Goal: Transaction & Acquisition: Purchase product/service

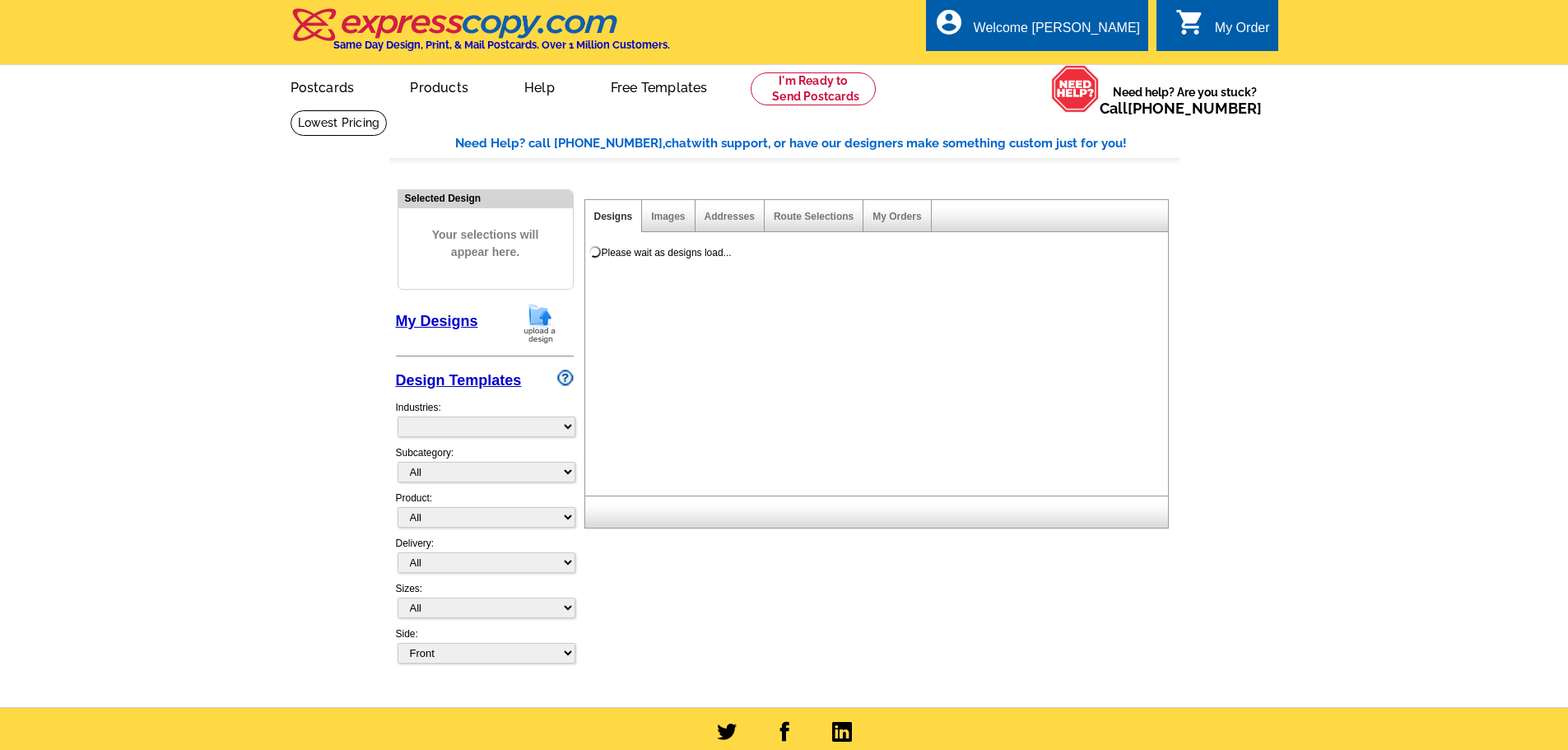
select select "785"
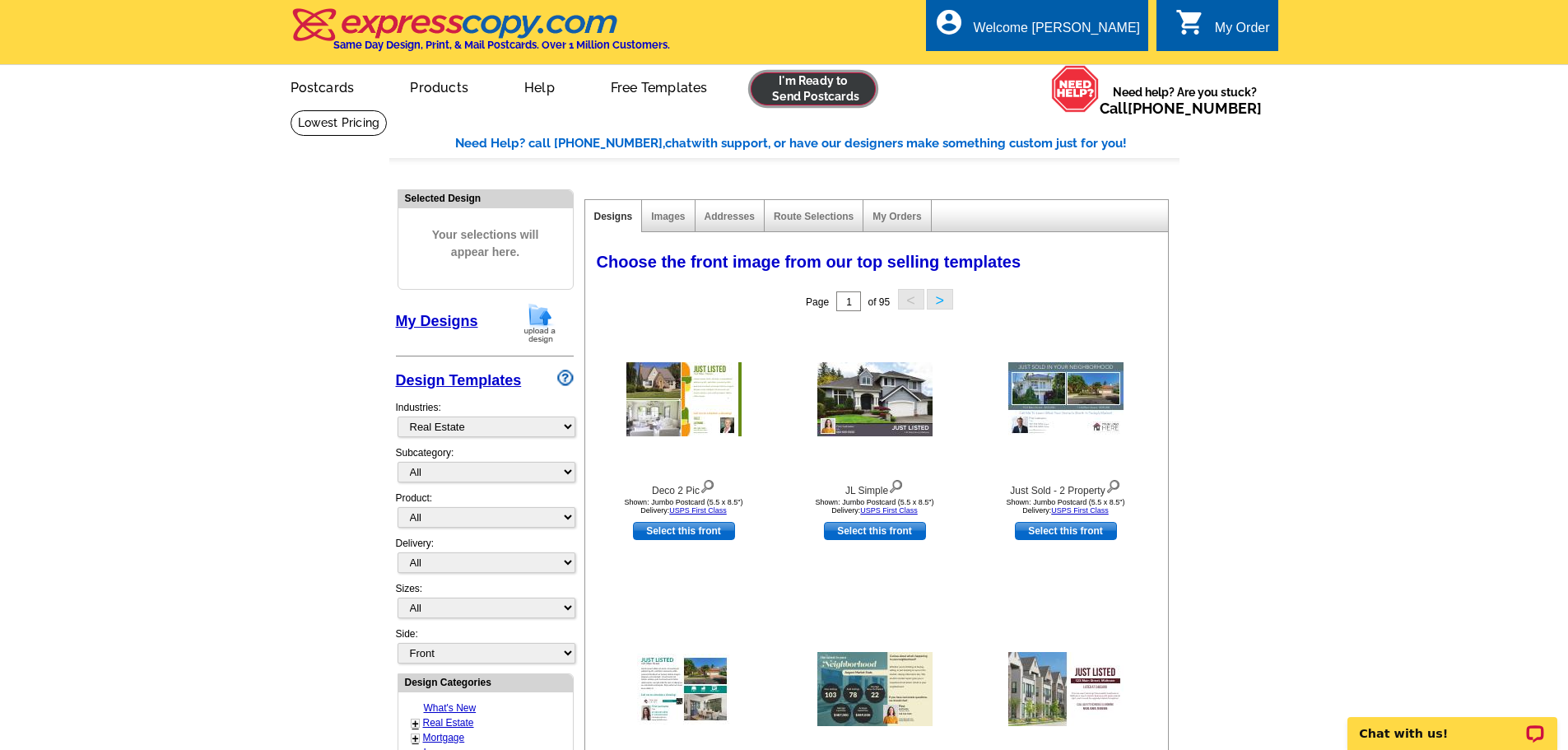
click at [840, 88] on link at bounding box center [814, 89] width 126 height 33
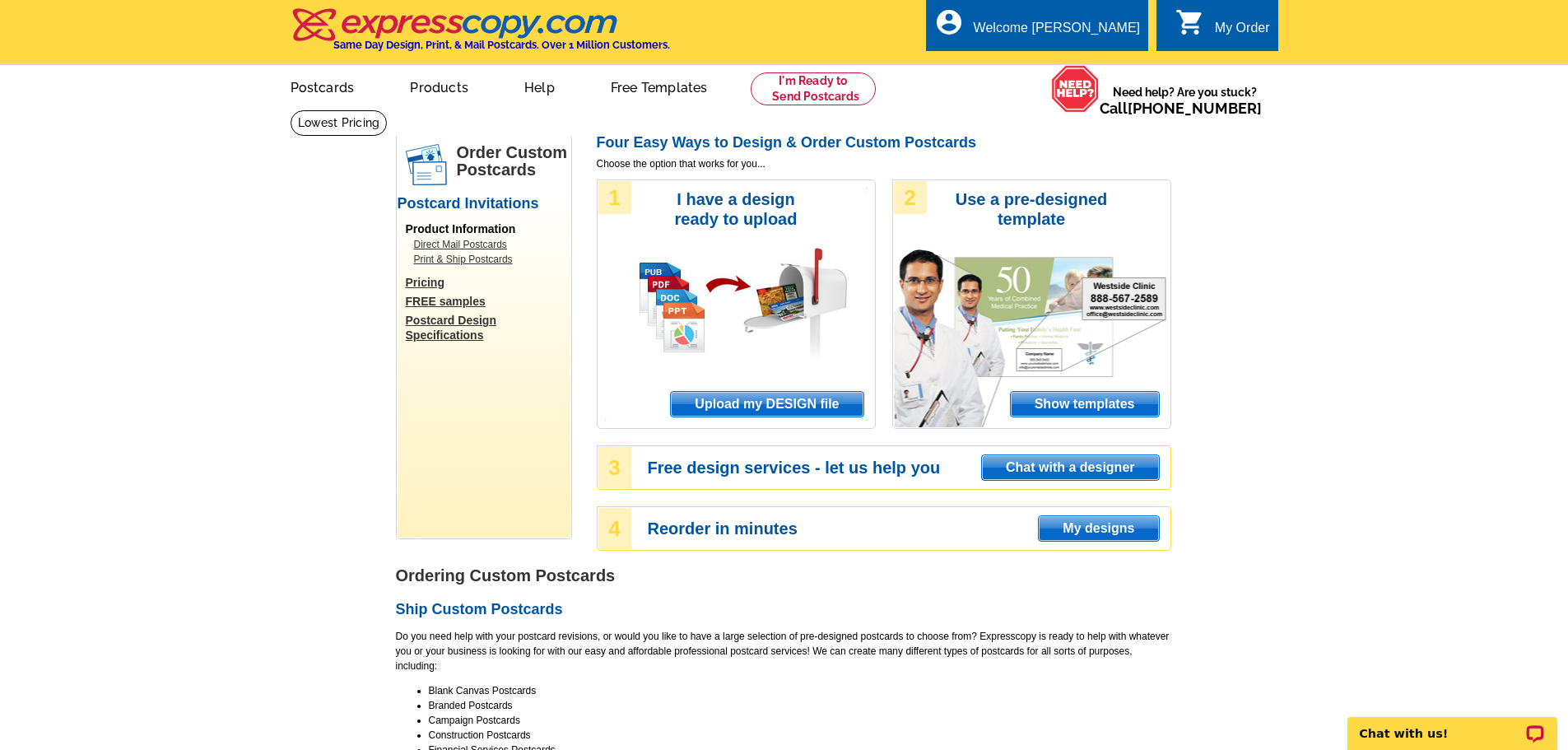
click at [764, 400] on span "Upload my DESIGN file" at bounding box center [767, 405] width 192 height 25
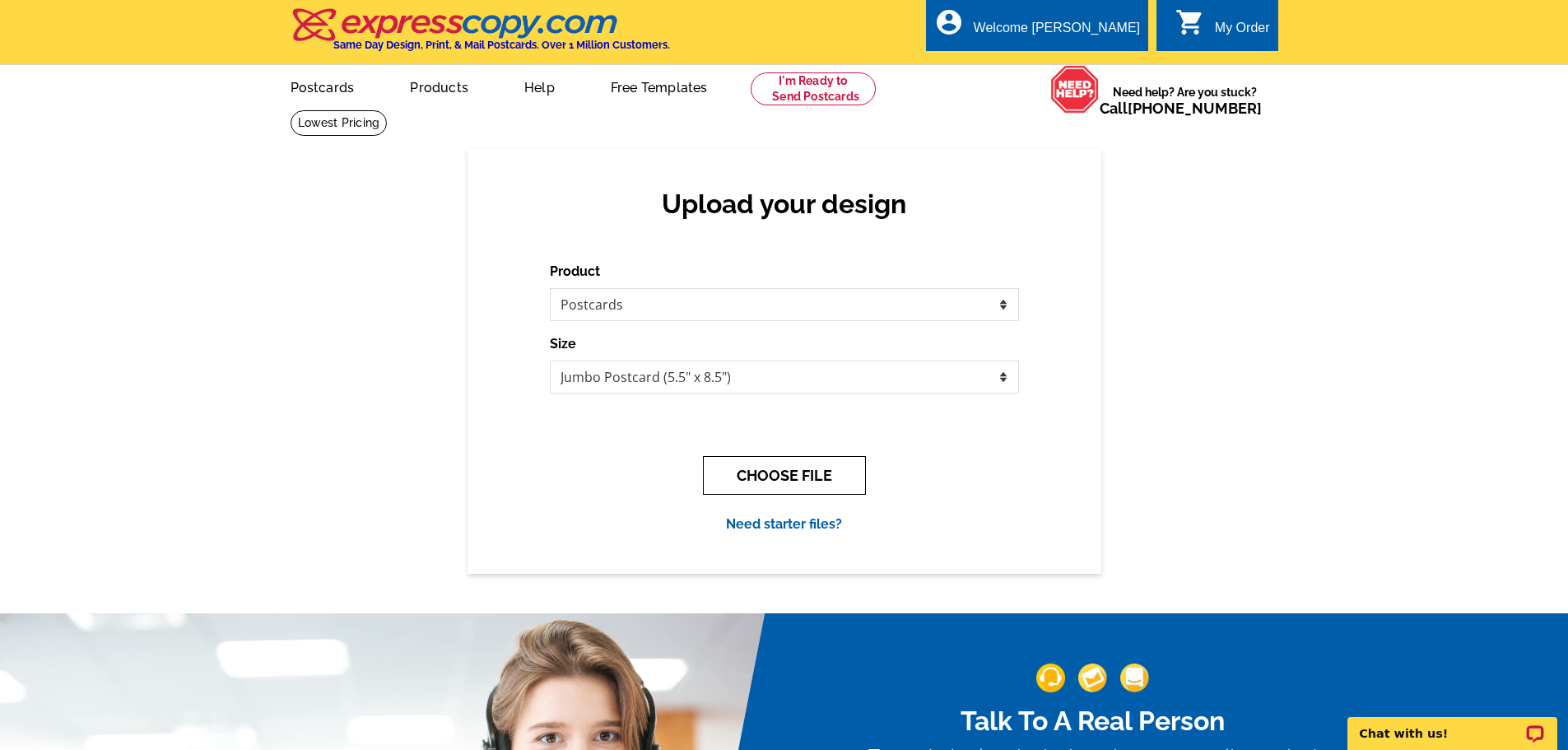
click at [815, 479] on button "CHOOSE FILE" at bounding box center [784, 475] width 163 height 38
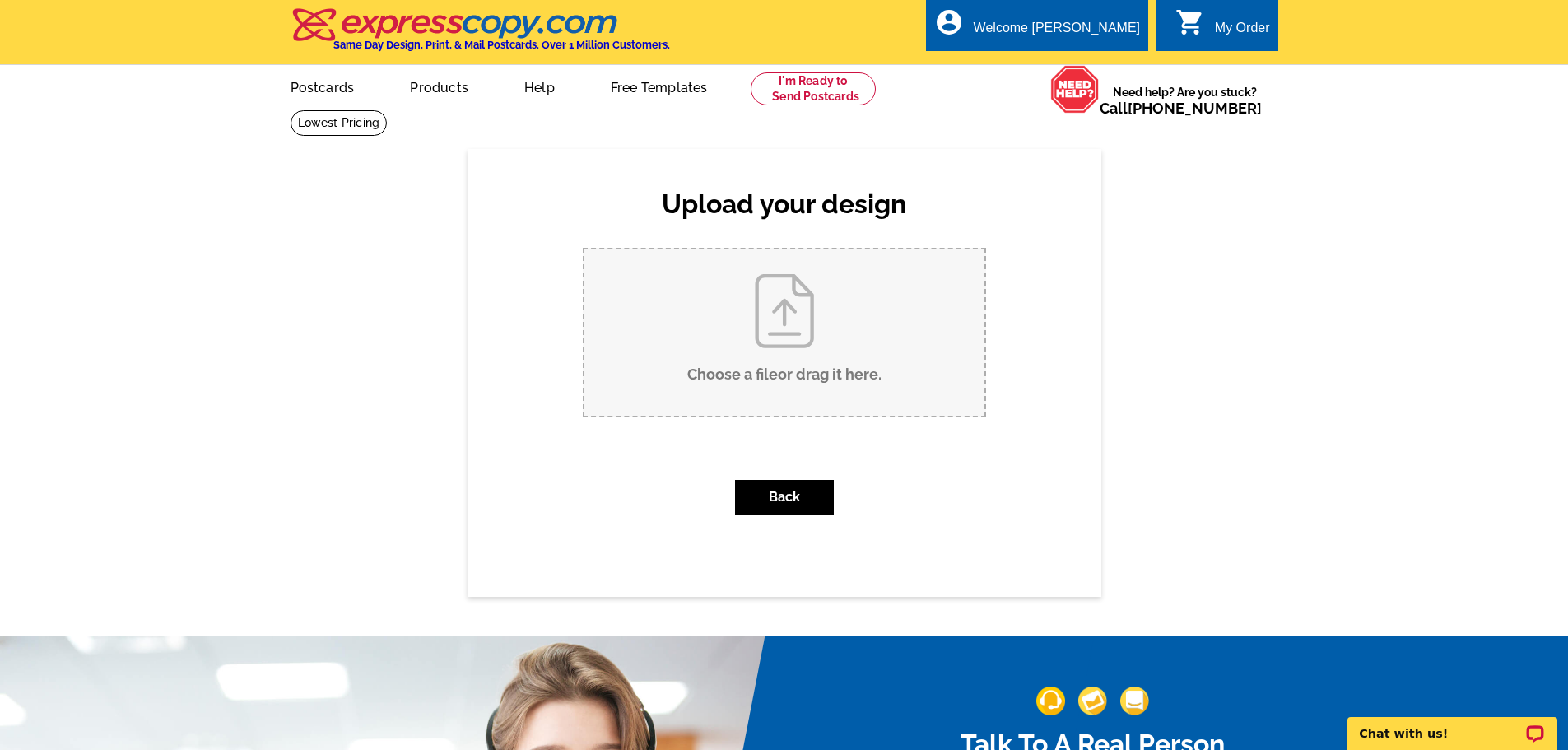
click at [792, 350] on input "Choose a file or drag it here ." at bounding box center [784, 333] width 400 height 166
type input "C:\fakepath\2025 343 hamilton drive JUST LISTED with Al and Ursula.pub"
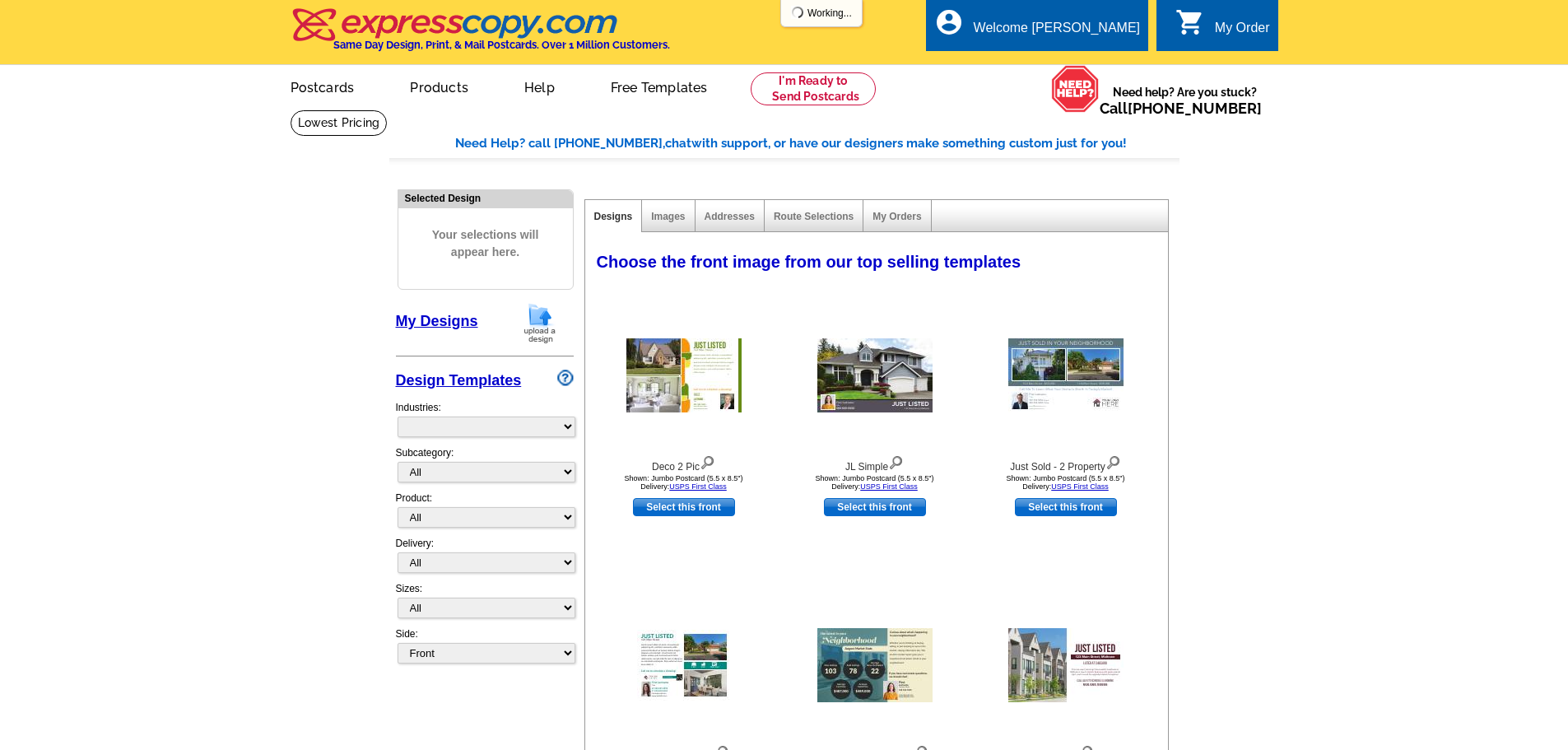
select select "785"
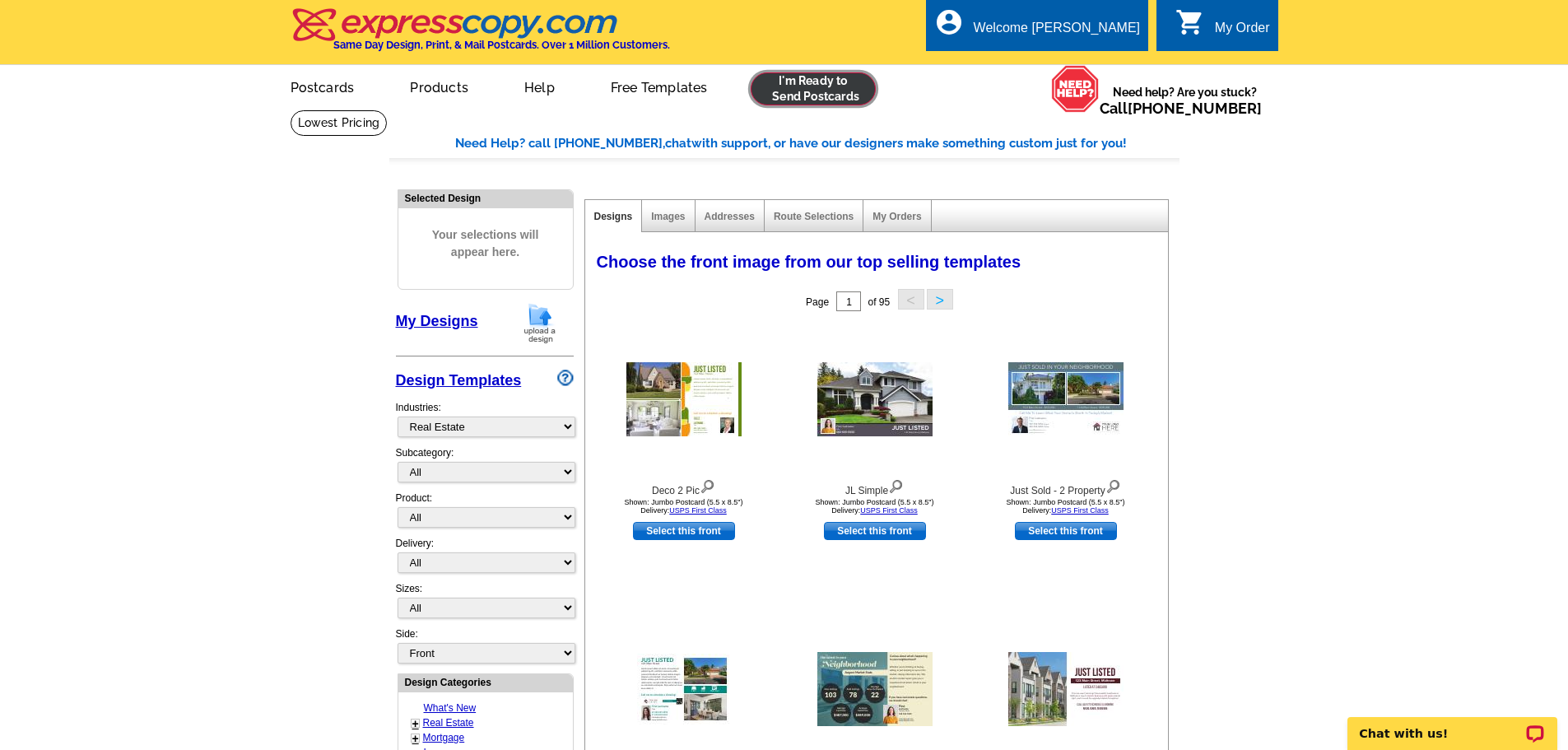
click at [817, 86] on link at bounding box center [814, 89] width 126 height 33
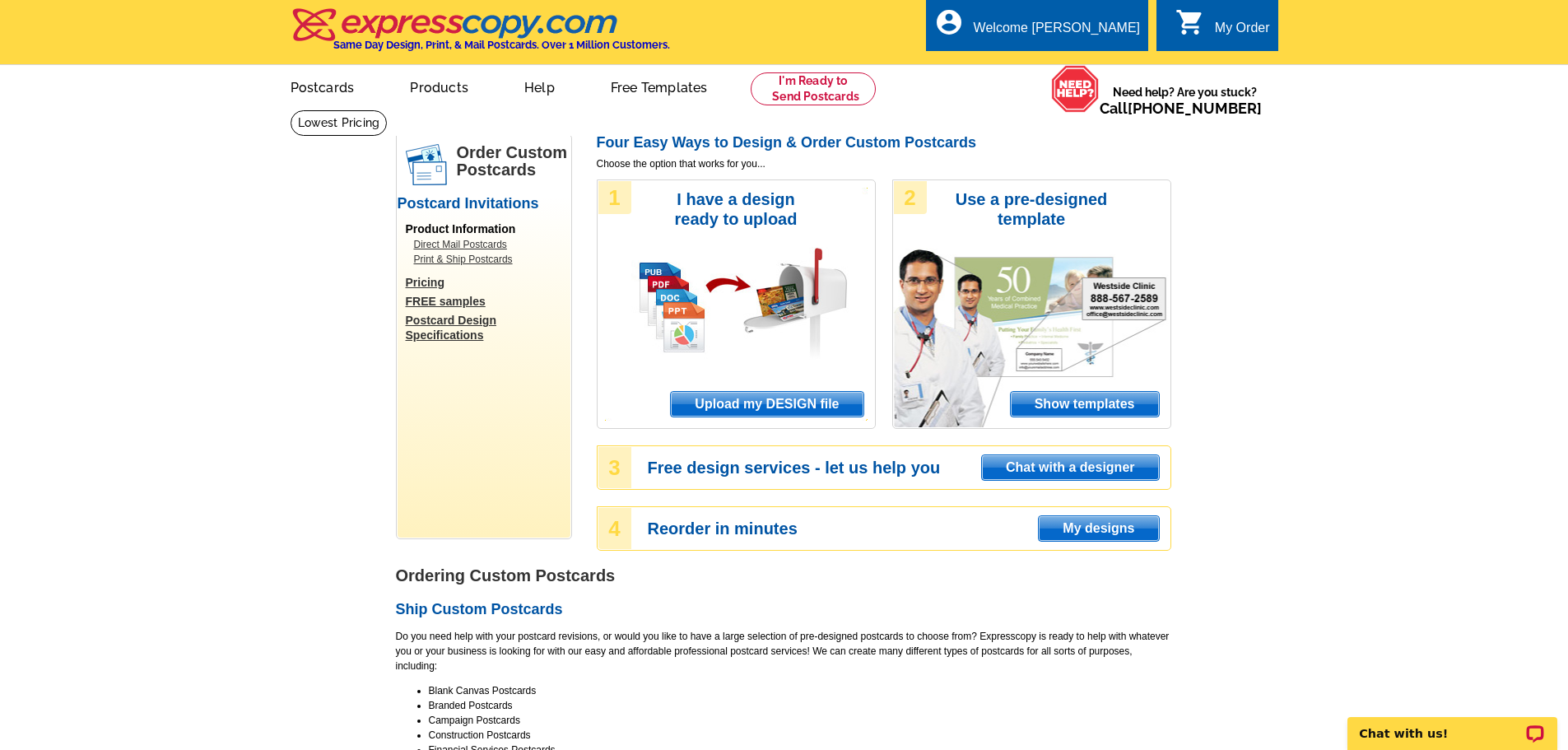
click at [753, 405] on span "Upload my DESIGN file" at bounding box center [767, 405] width 192 height 25
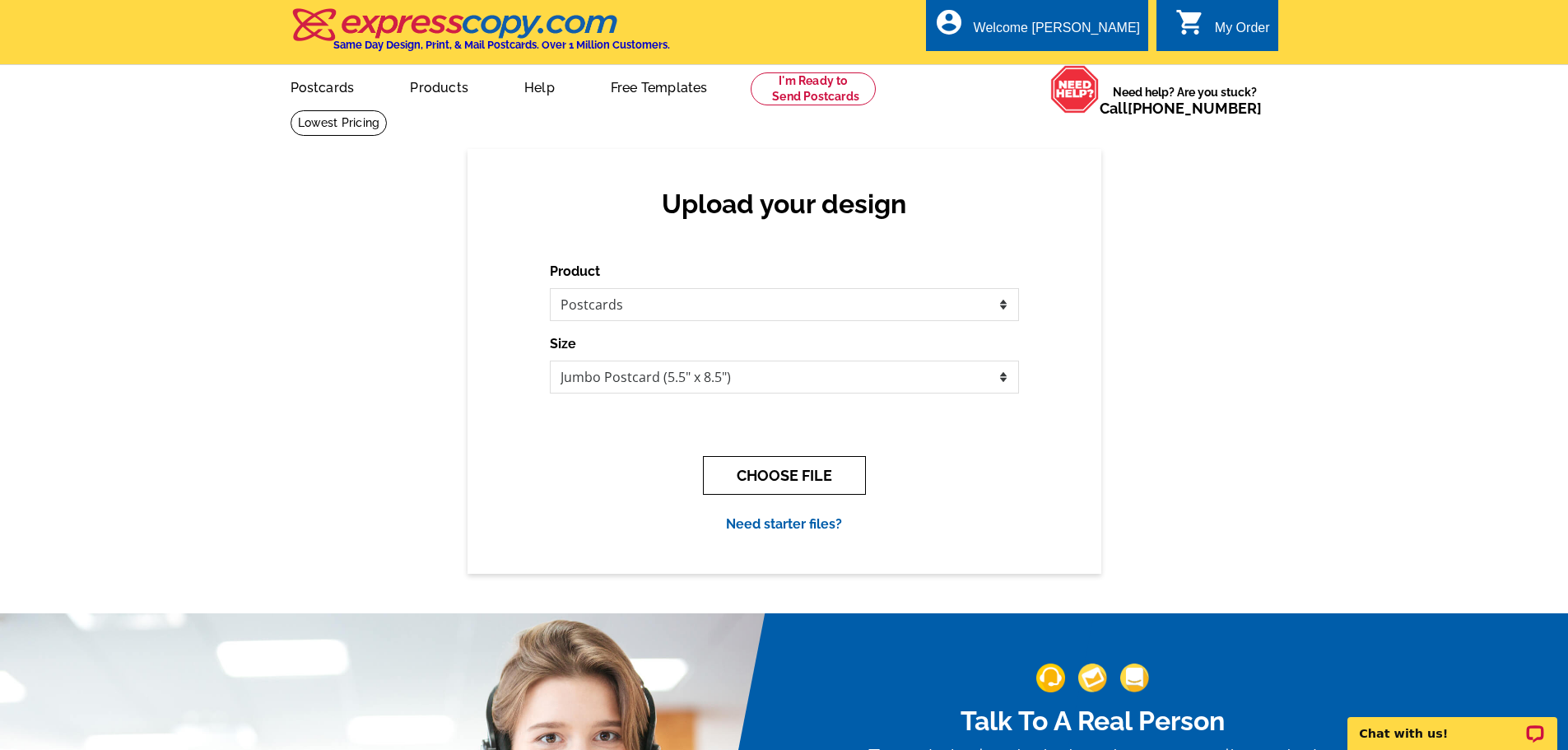
click at [797, 477] on button "CHOOSE FILE" at bounding box center [784, 475] width 163 height 38
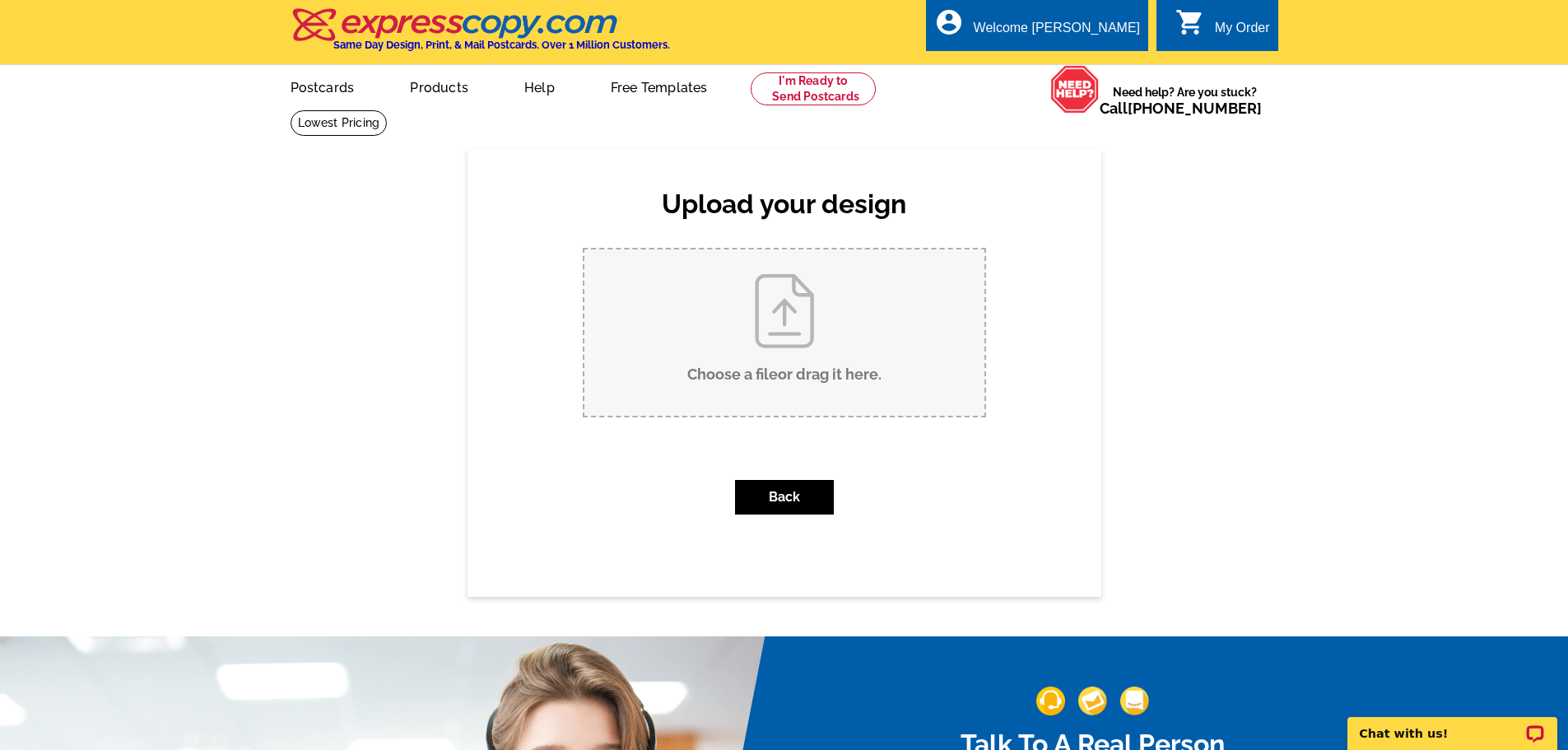
click at [797, 311] on input "Choose a file or drag it here ." at bounding box center [784, 333] width 400 height 166
type input "C:\fakepath\2025 343 hamilton drive JUST LISTED with Al and Ursula.pub"
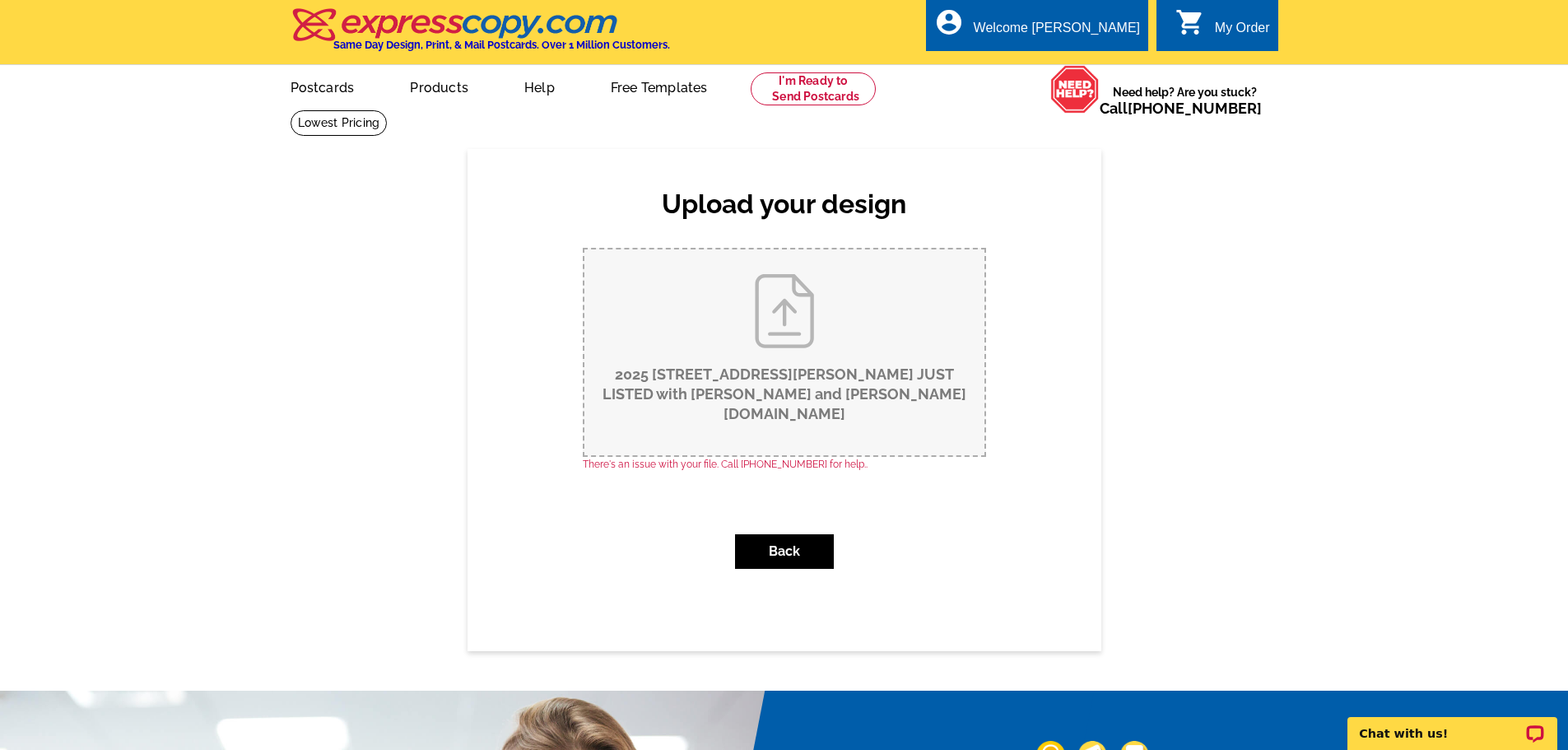
click at [809, 521] on div "Back" at bounding box center [785, 552] width 403 height 61
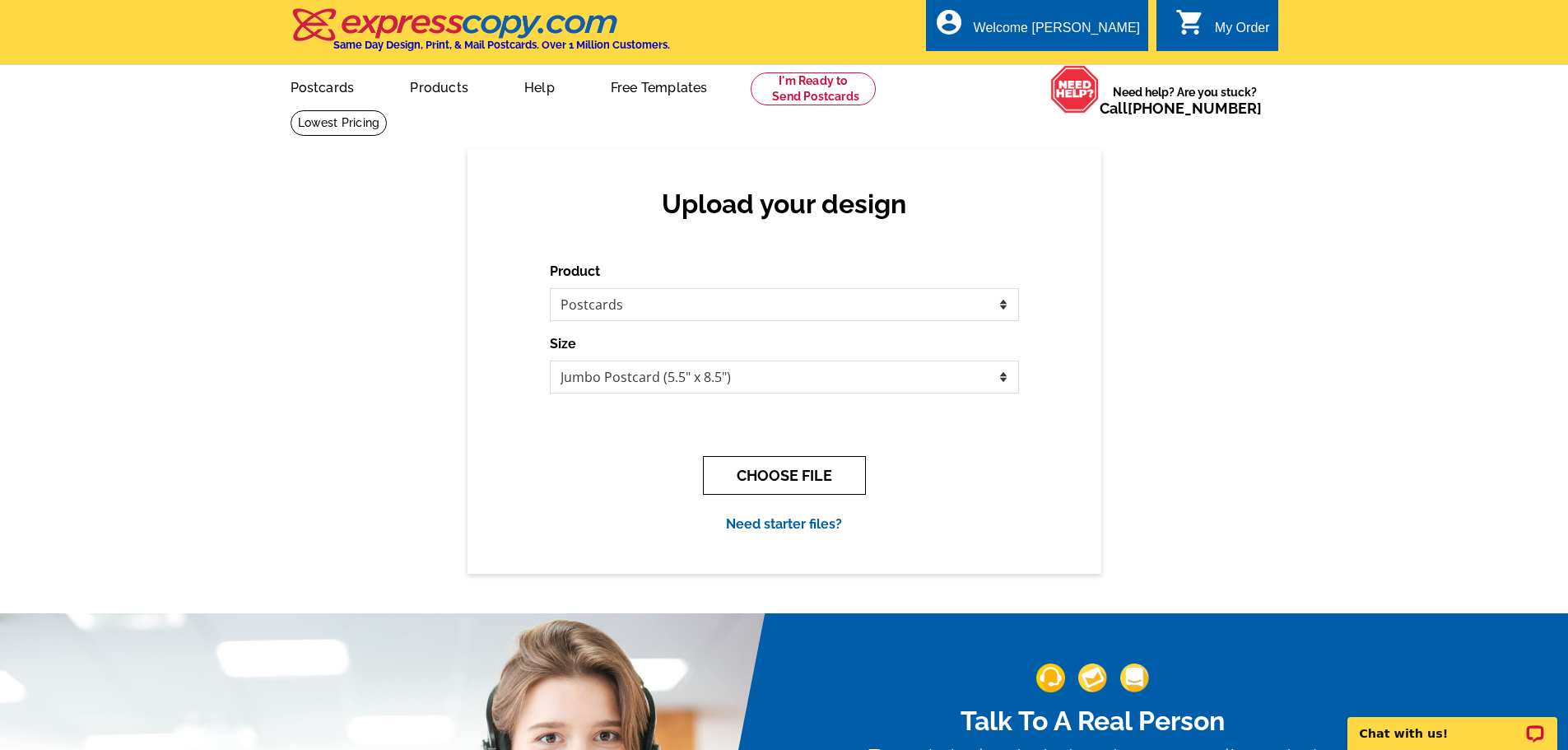
click at [758, 479] on button "CHOOSE FILE" at bounding box center [784, 475] width 163 height 38
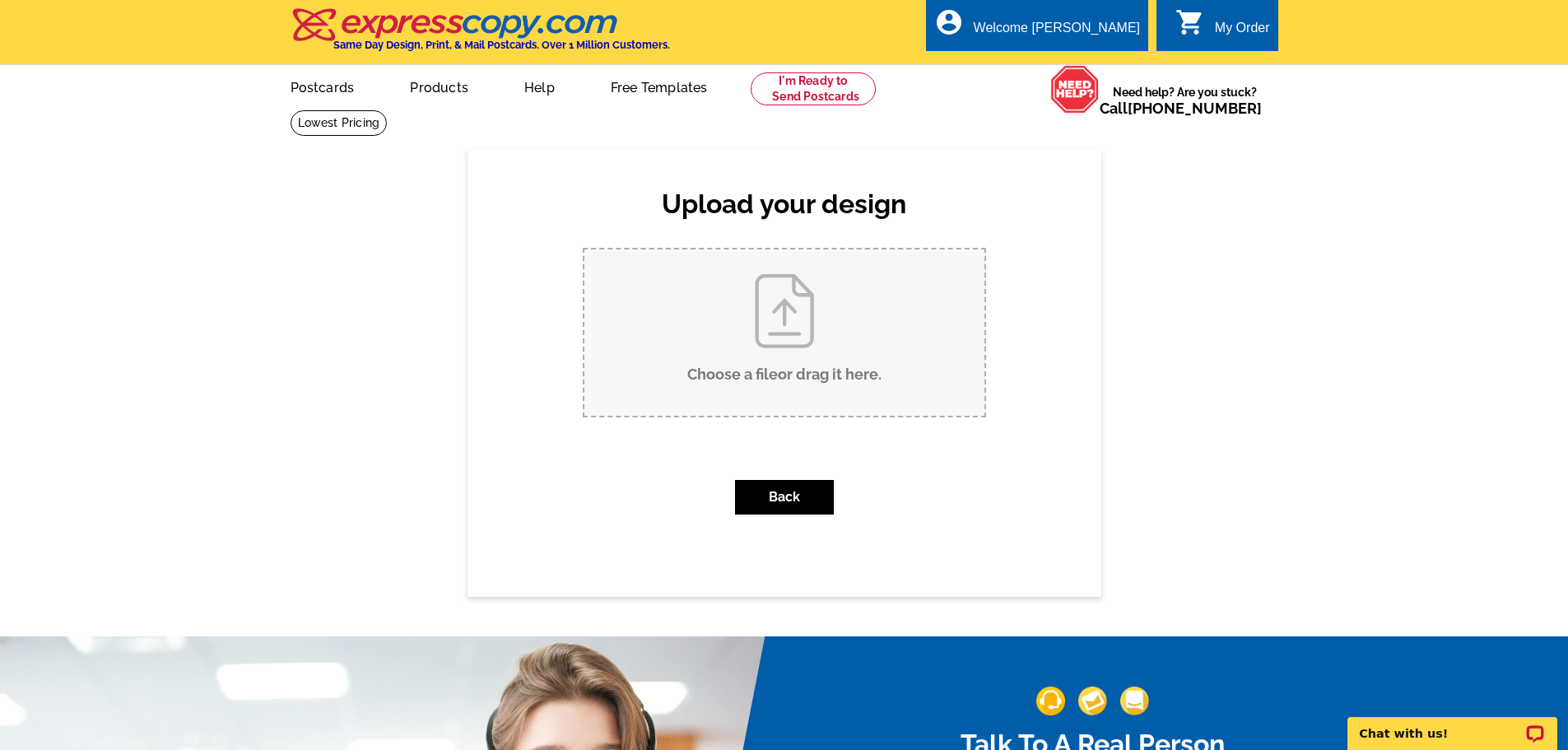
click at [792, 332] on input "Choose a file or drag it here ." at bounding box center [784, 333] width 400 height 166
type input "C:\fakepath\2025 343 hamilton drive JUST LISTED with Al and Ursula.pub"
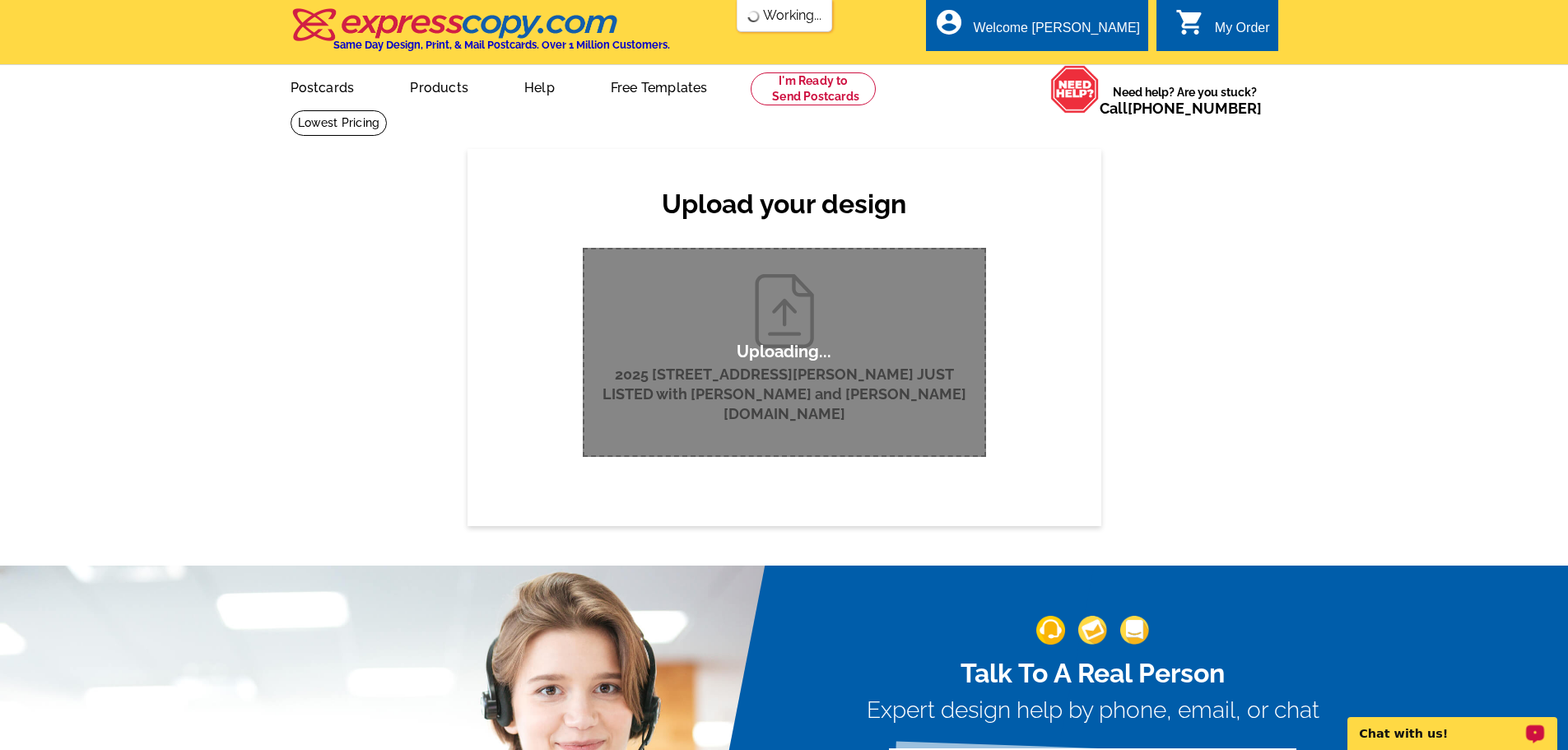
drag, startPoint x: 1437, startPoint y: 726, endPoint x: 2772, endPoint y: 1421, distance: 1505.1
click at [1437, 727] on p "Chat with us!" at bounding box center [1442, 734] width 163 height 13
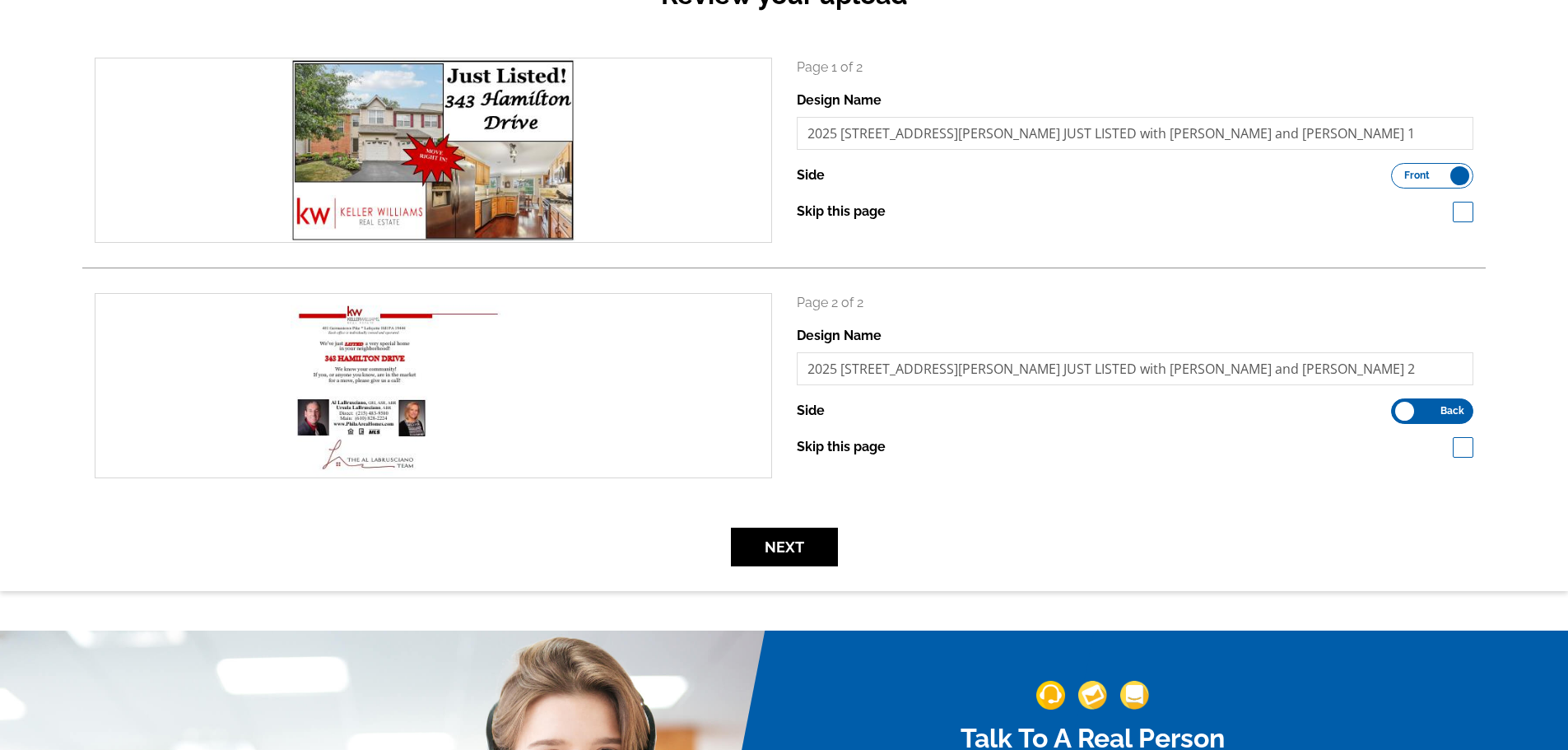
scroll to position [495, 0]
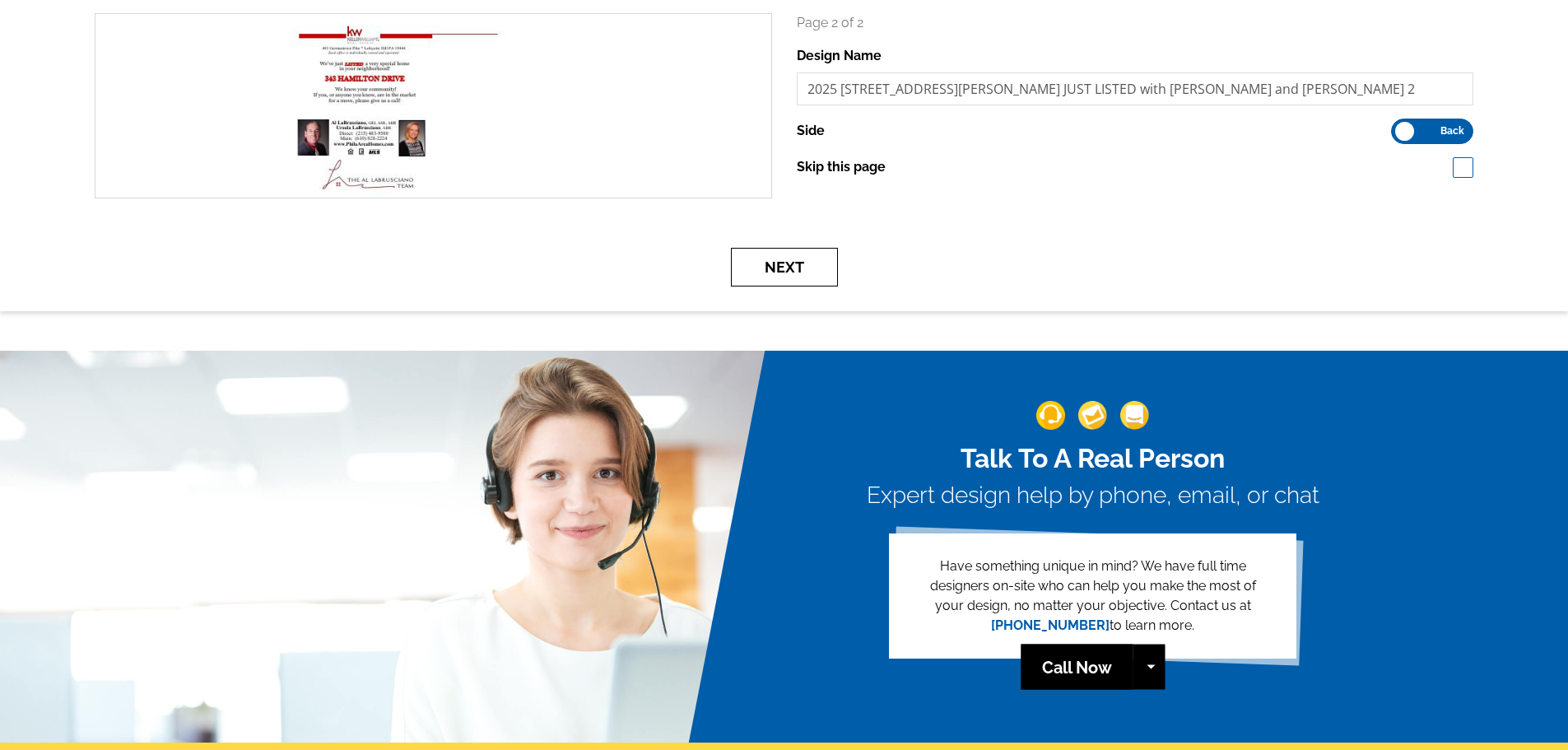
click at [804, 283] on button "Next" at bounding box center [785, 267] width 107 height 38
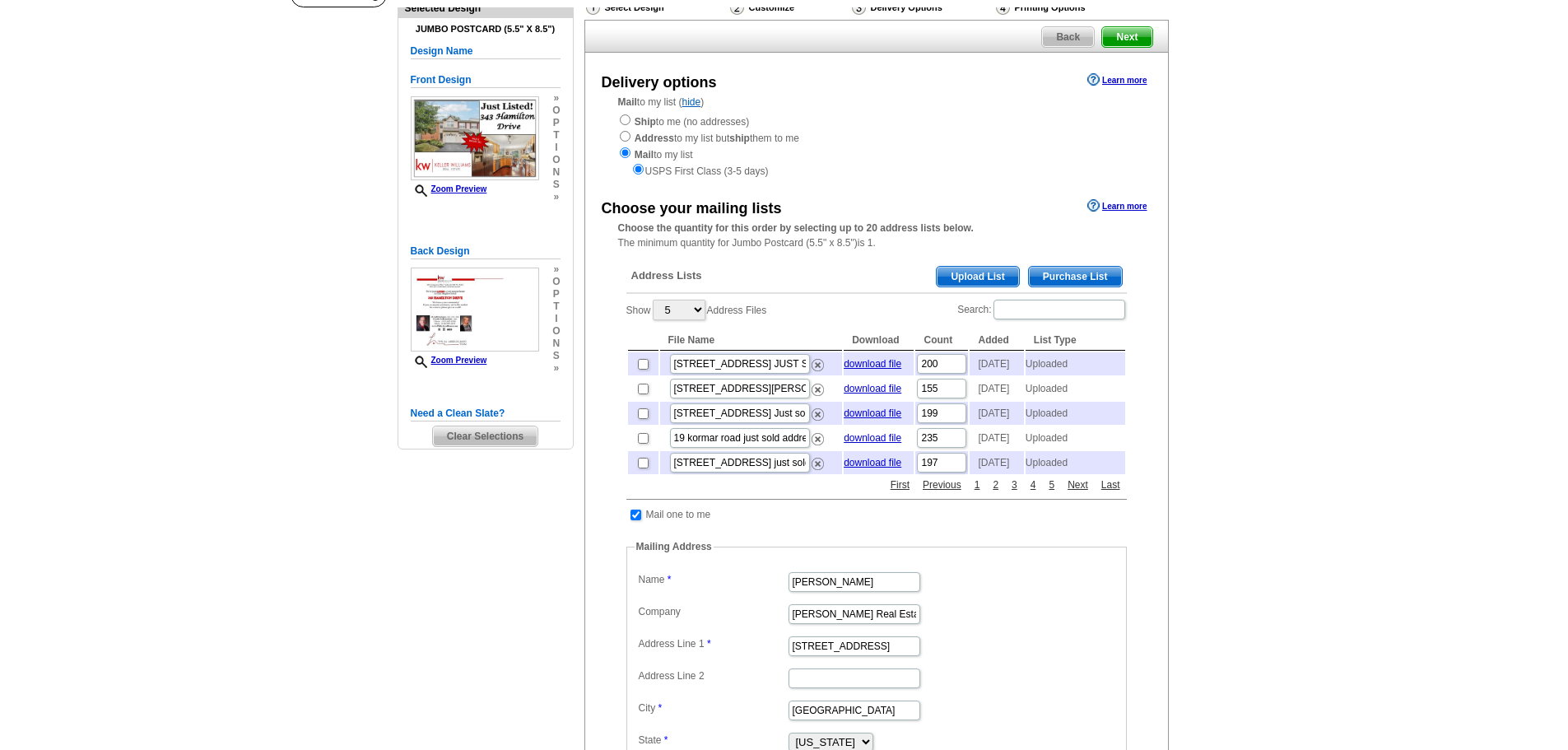
scroll to position [22, 0]
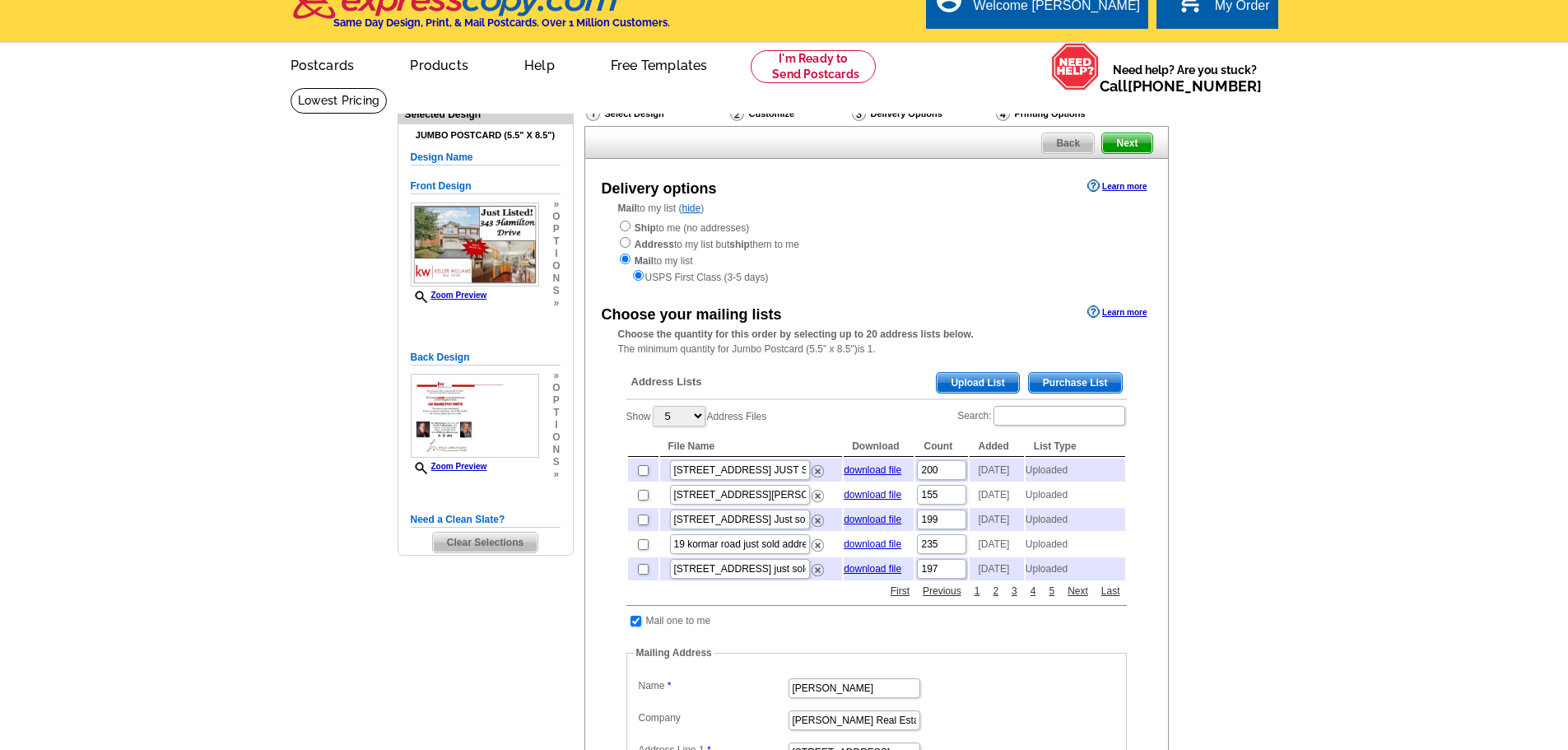
click at [969, 383] on span "Upload List" at bounding box center [977, 383] width 81 height 20
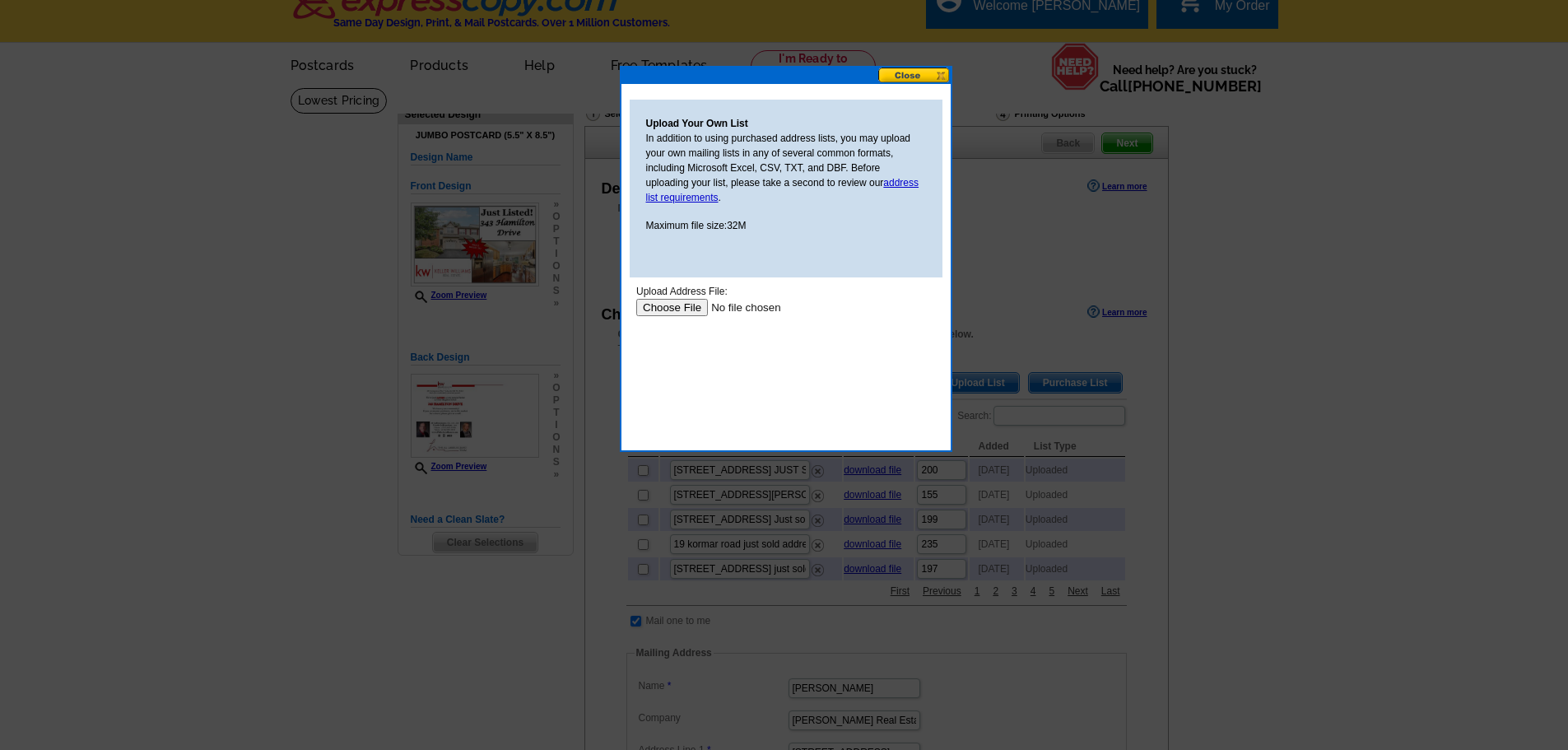
scroll to position [0, 0]
click at [692, 312] on input "file" at bounding box center [740, 308] width 208 height 17
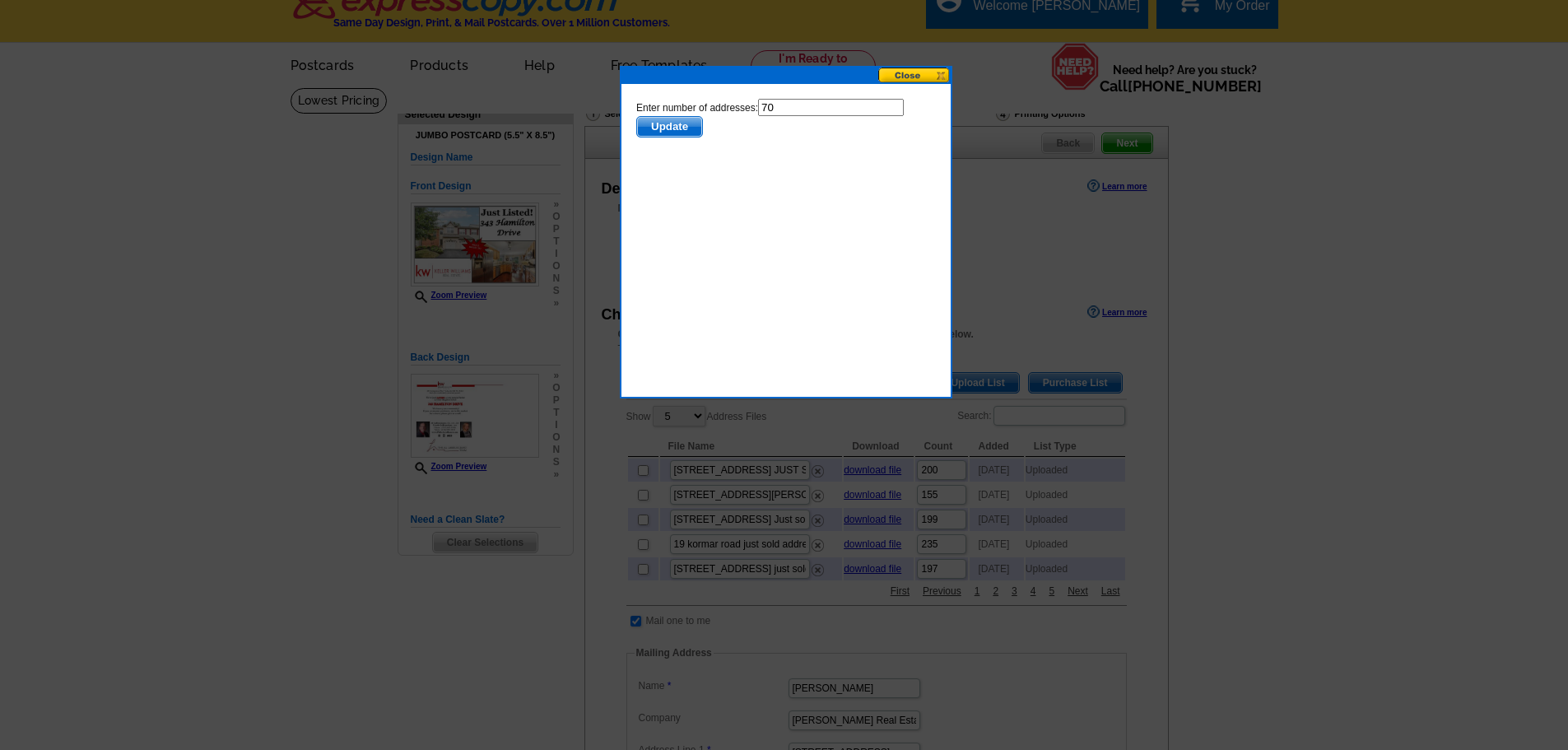
click at [680, 133] on span "Update" at bounding box center [669, 126] width 65 height 20
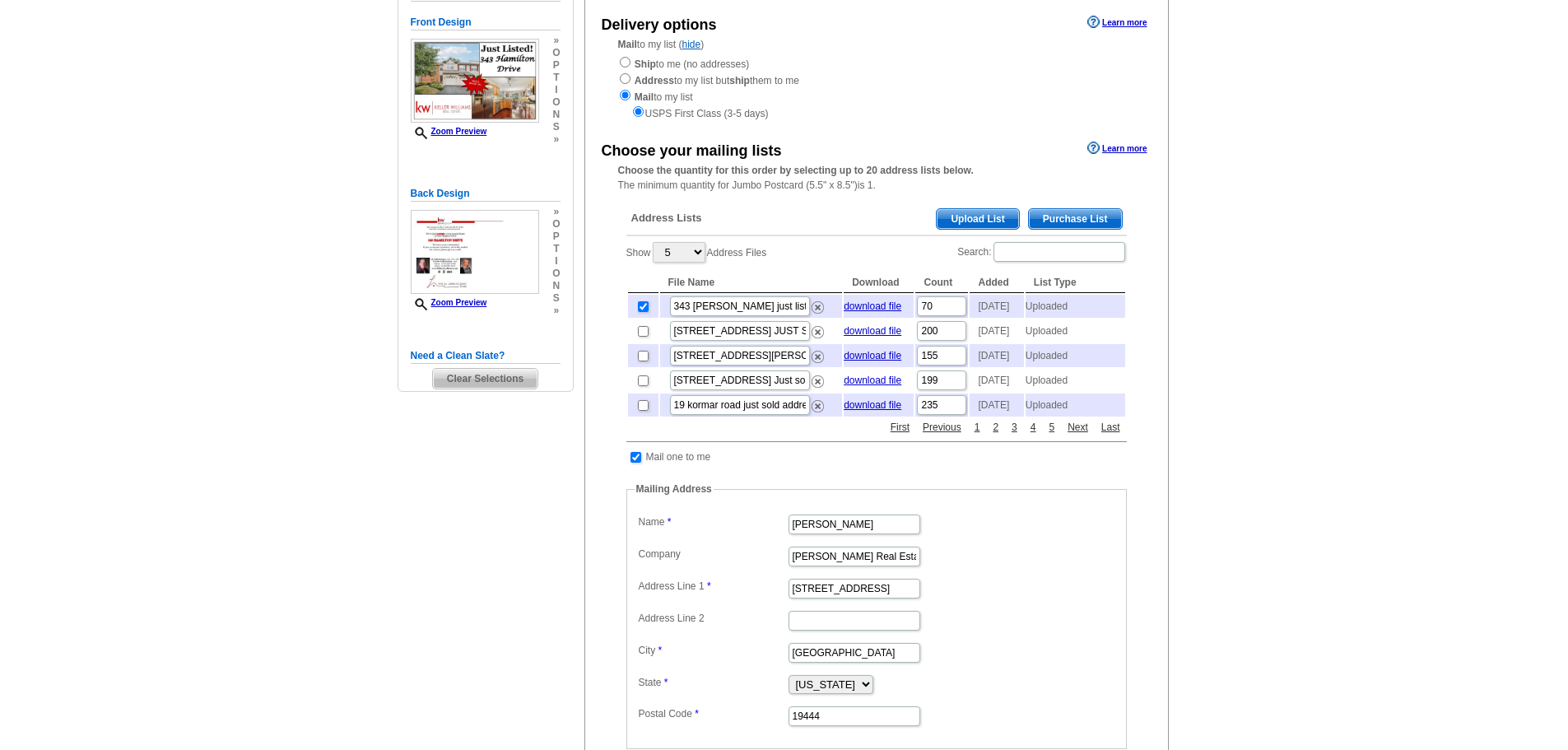
scroll to position [187, 0]
click at [639, 462] on input "checkbox" at bounding box center [636, 456] width 11 height 11
checkbox input "false"
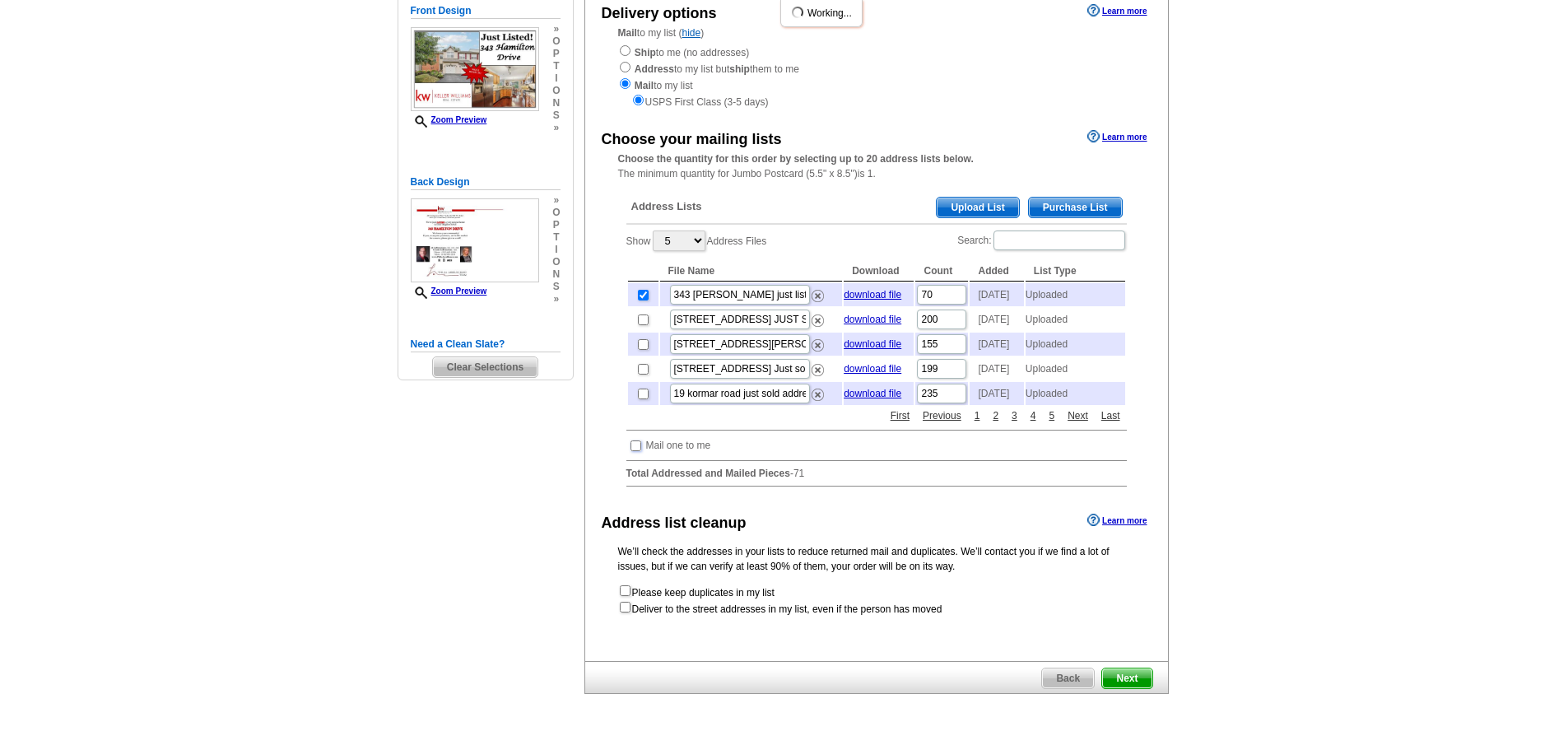
scroll to position [434, 0]
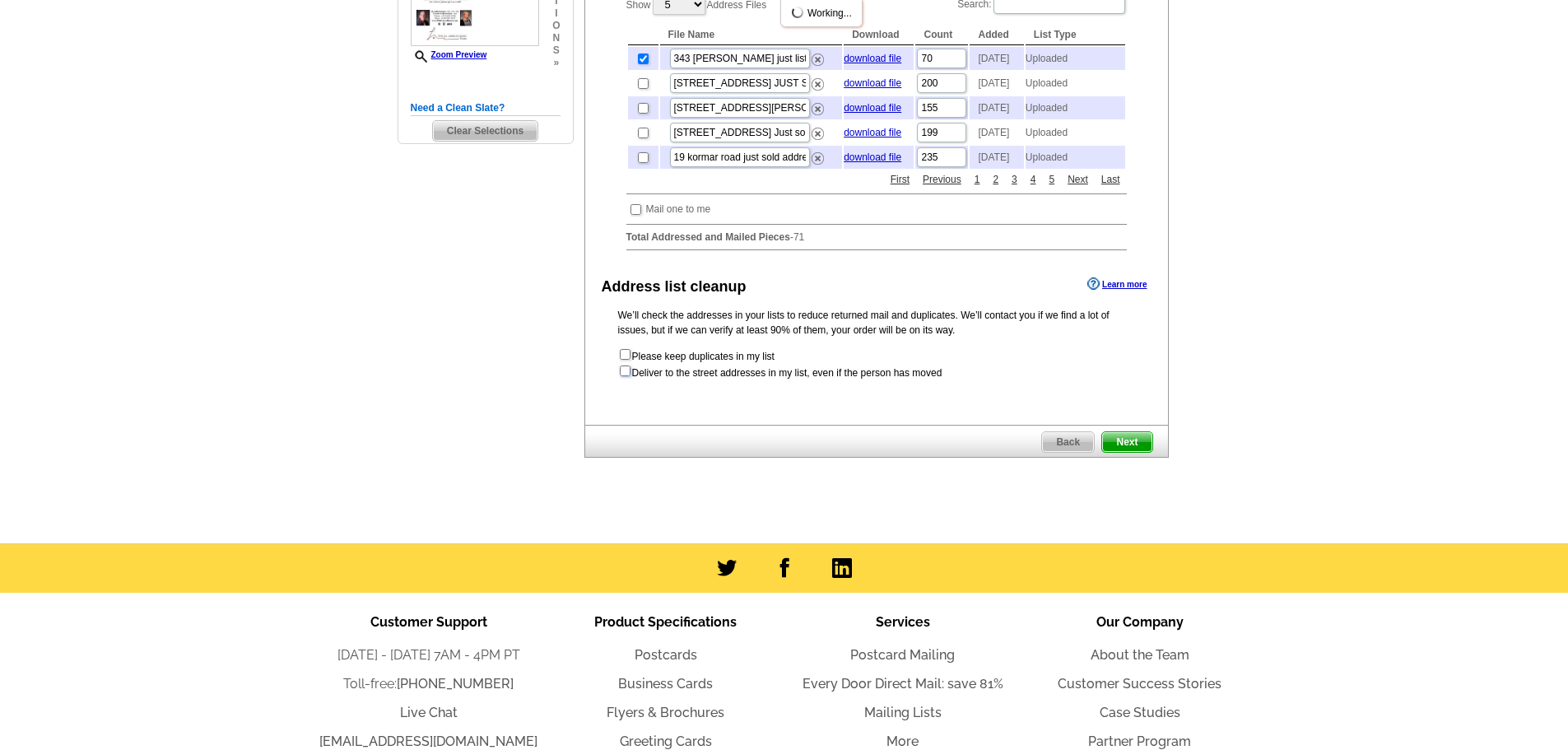
click at [625, 377] on input "checkbox" at bounding box center [624, 370] width 11 height 11
checkbox input "true"
radio input "true"
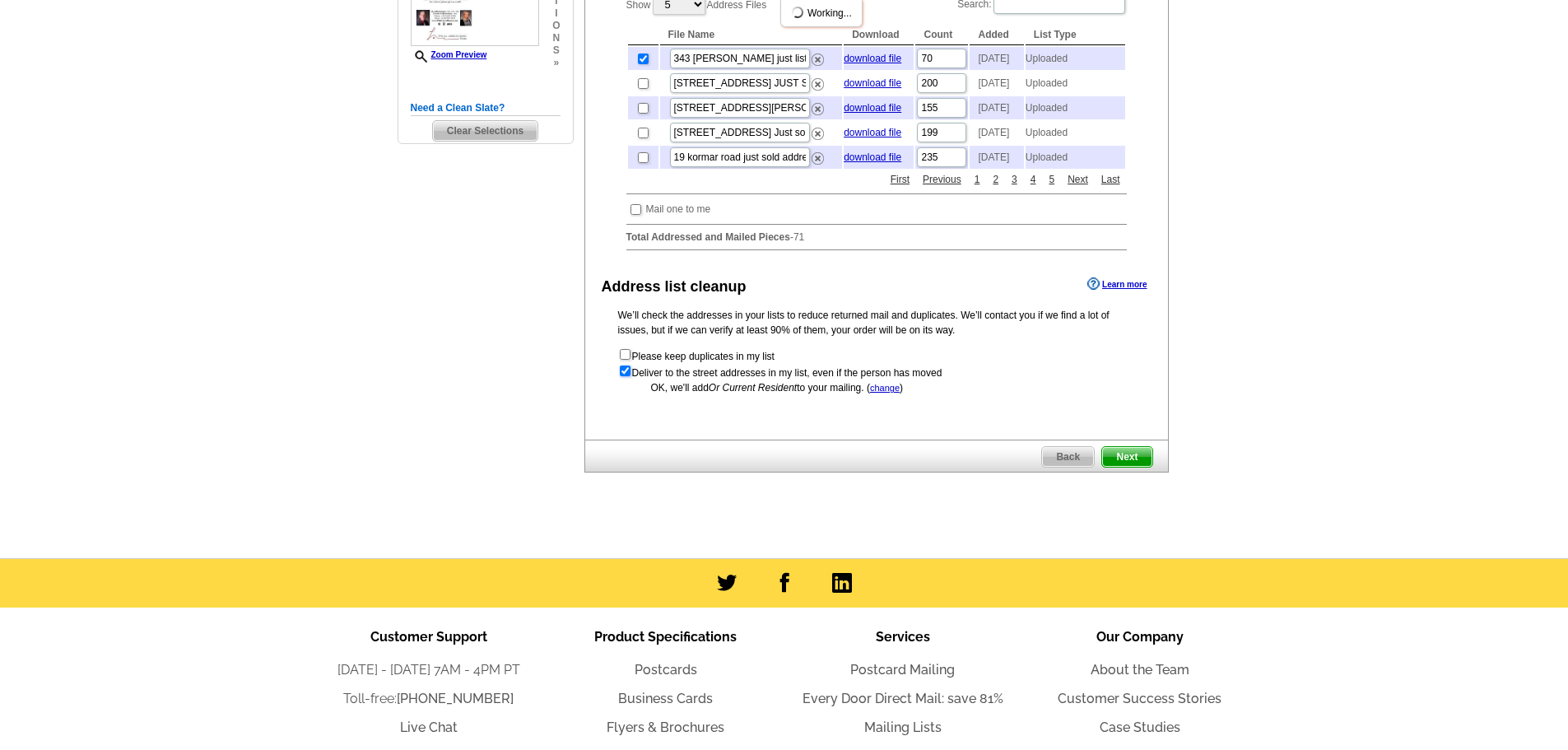
scroll to position [0, 0]
click at [1130, 467] on span "Next" at bounding box center [1127, 457] width 50 height 20
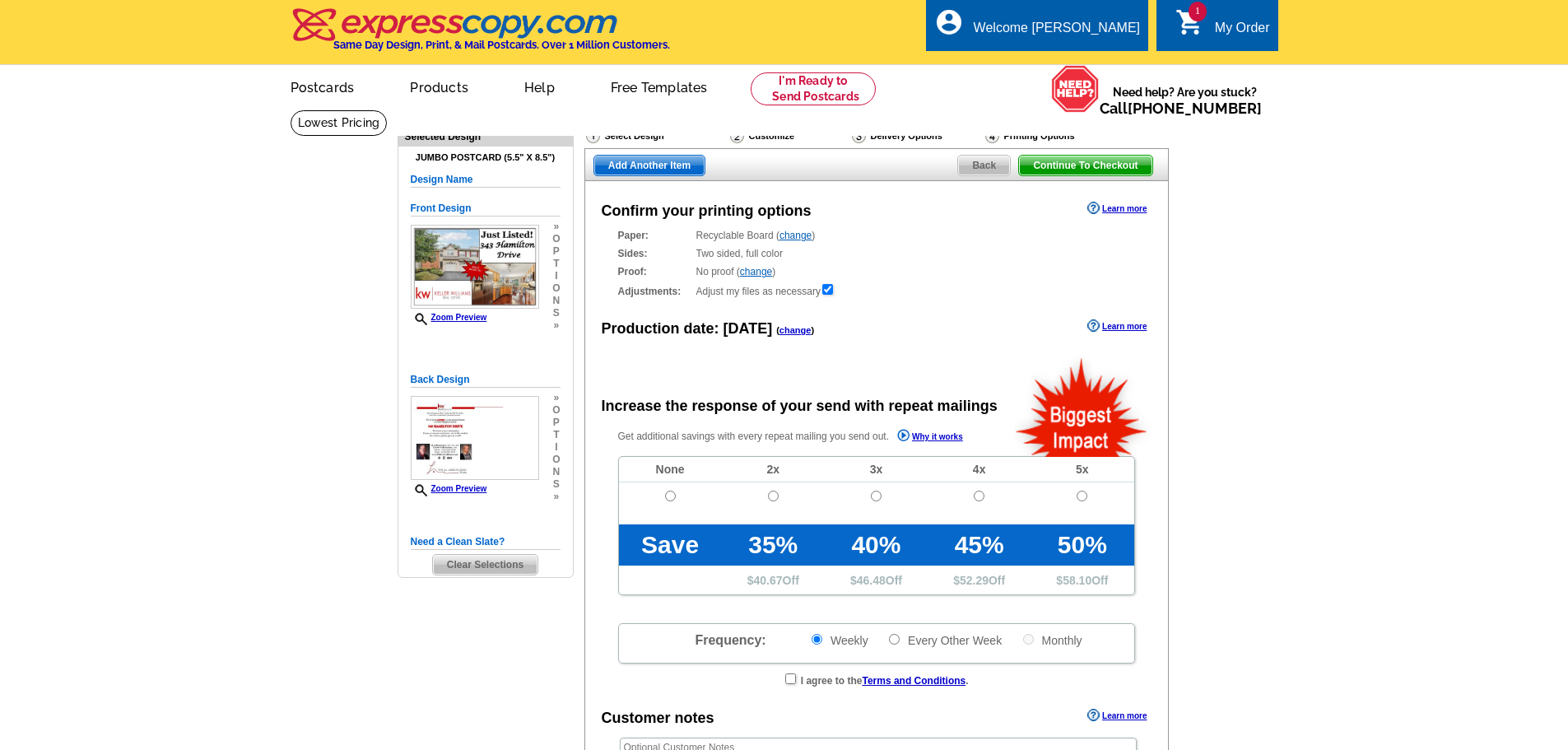
radio input "false"
click at [670, 500] on input "radio" at bounding box center [670, 496] width 11 height 11
radio input "true"
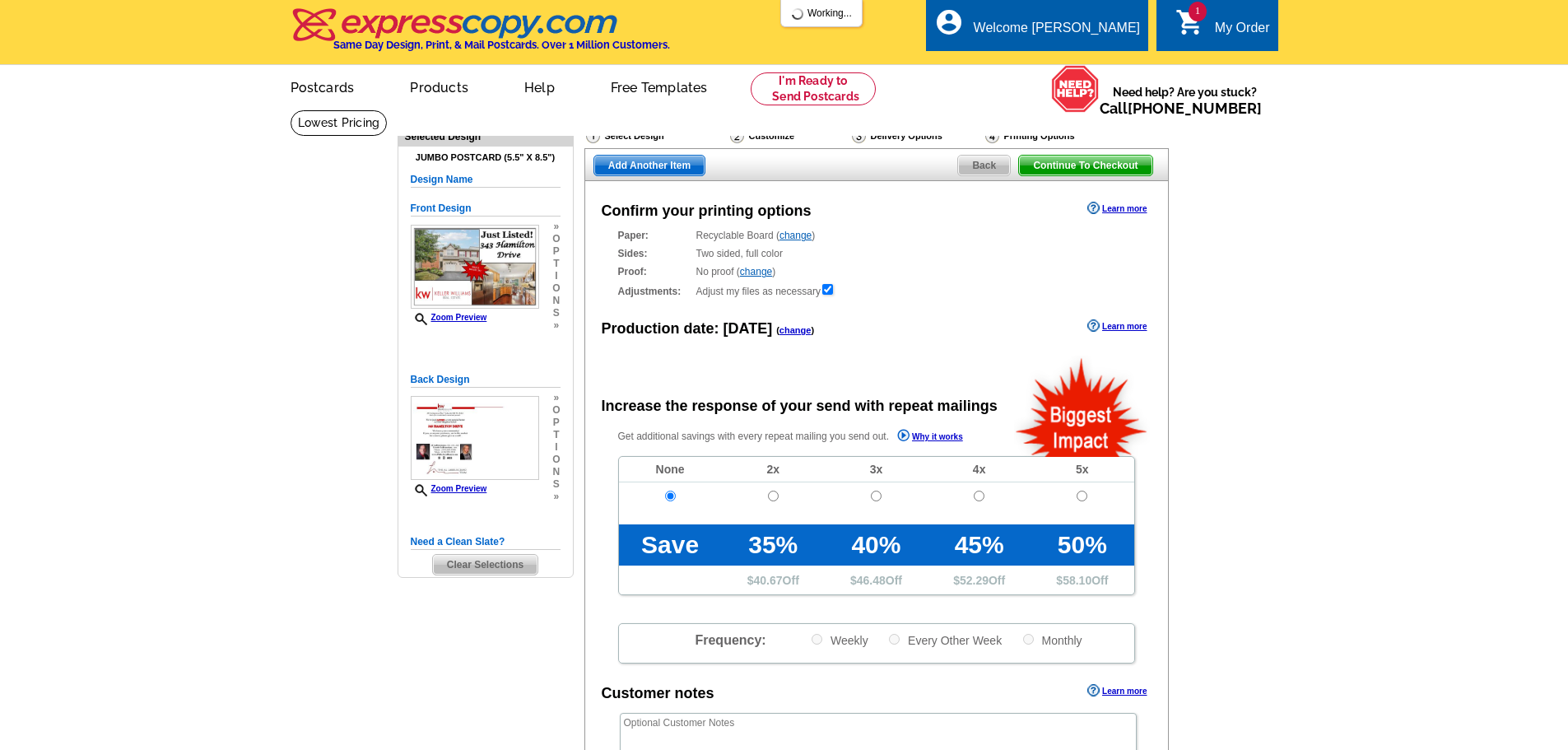
click at [1085, 167] on span "Continue To Checkout" at bounding box center [1085, 165] width 133 height 20
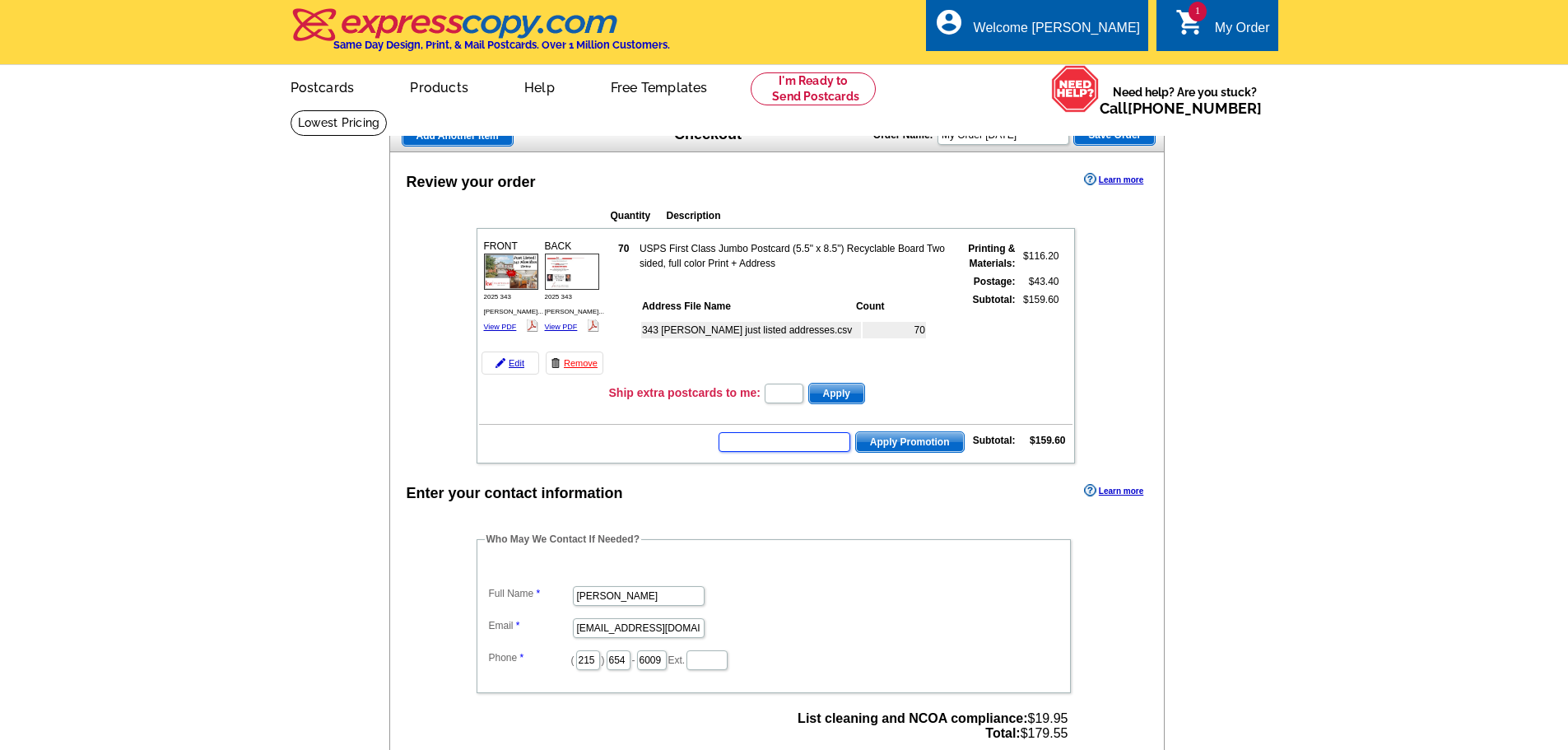
click at [795, 448] on input "text" at bounding box center [785, 442] width 132 height 20
type input "GROW0825"
click at [904, 442] on span "Apply Promotion" at bounding box center [910, 442] width 108 height 20
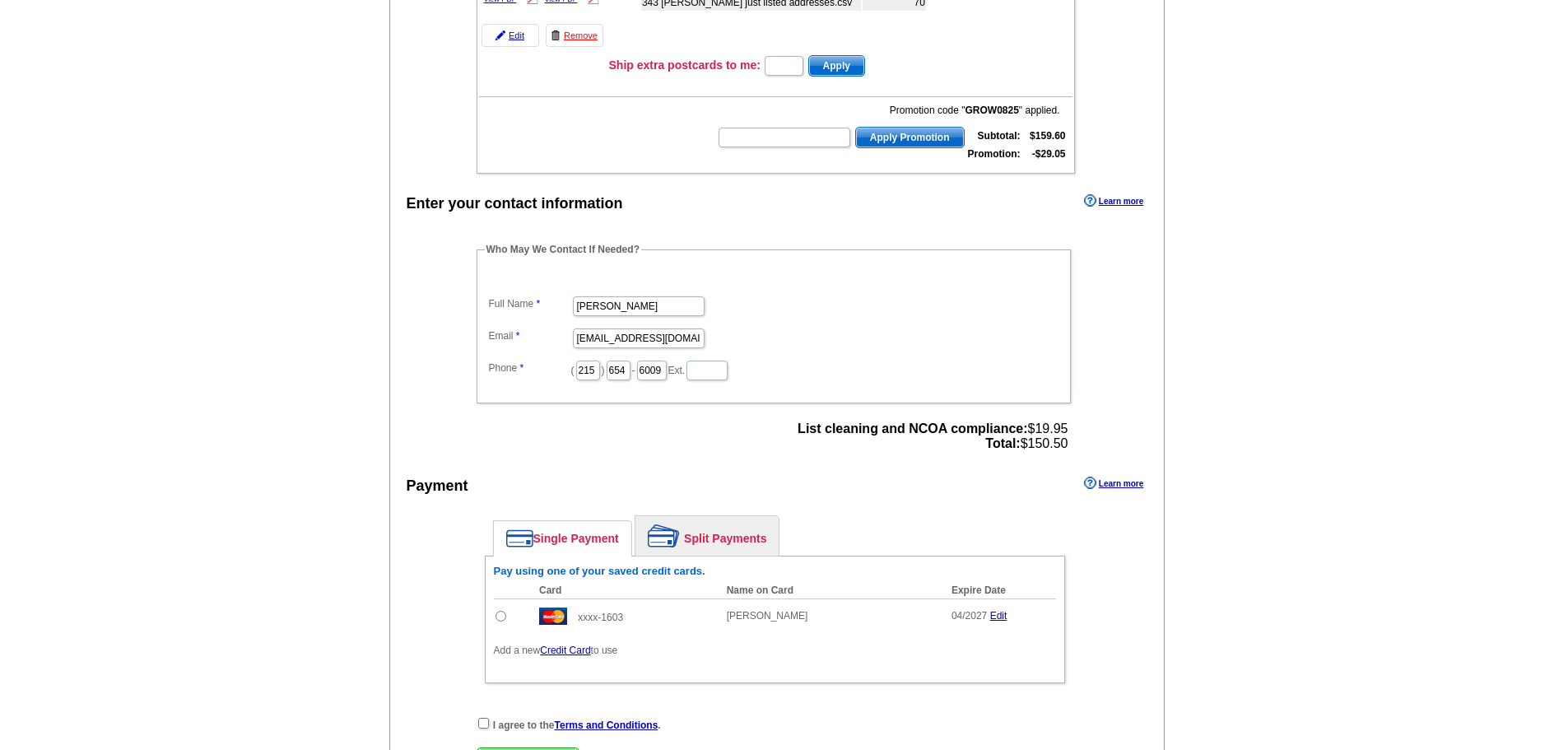
scroll to position [329, 0]
click at [499, 613] on input "radio" at bounding box center [500, 614] width 11 height 11
radio input "true"
click at [483, 720] on input "checkbox" at bounding box center [483, 721] width 11 height 11
checkbox input "true"
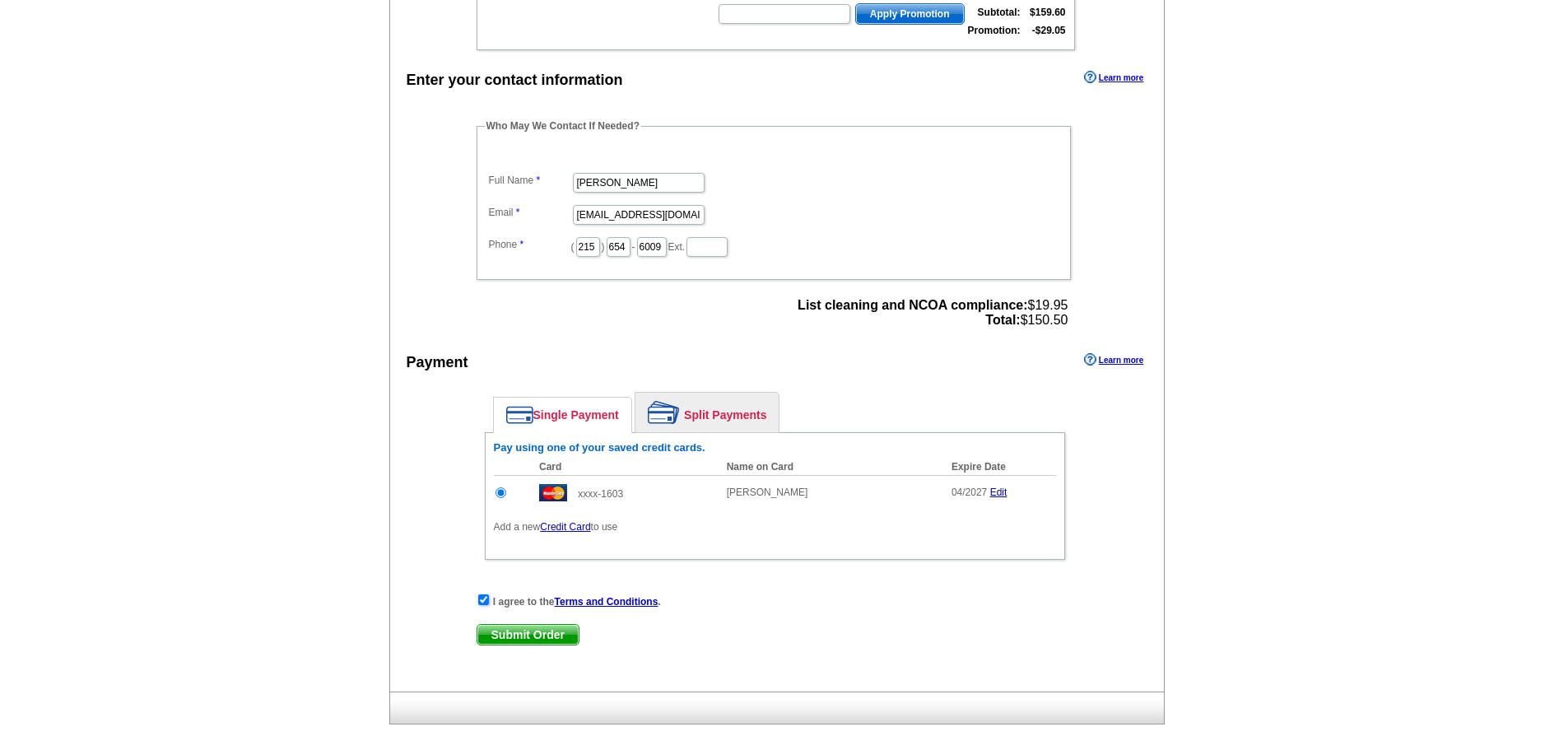
scroll to position [577, 0]
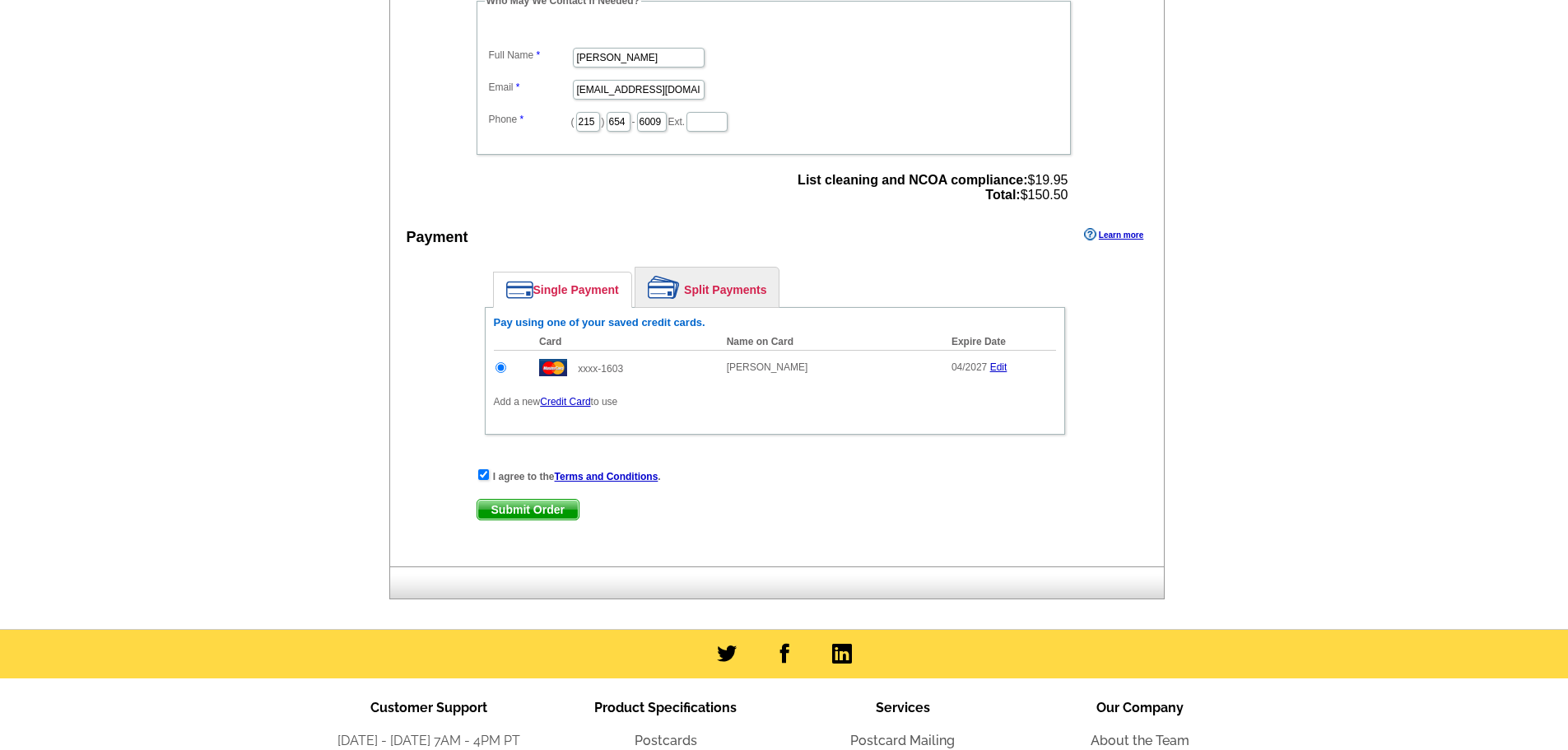
click at [526, 508] on span "Submit Order" at bounding box center [528, 510] width 101 height 20
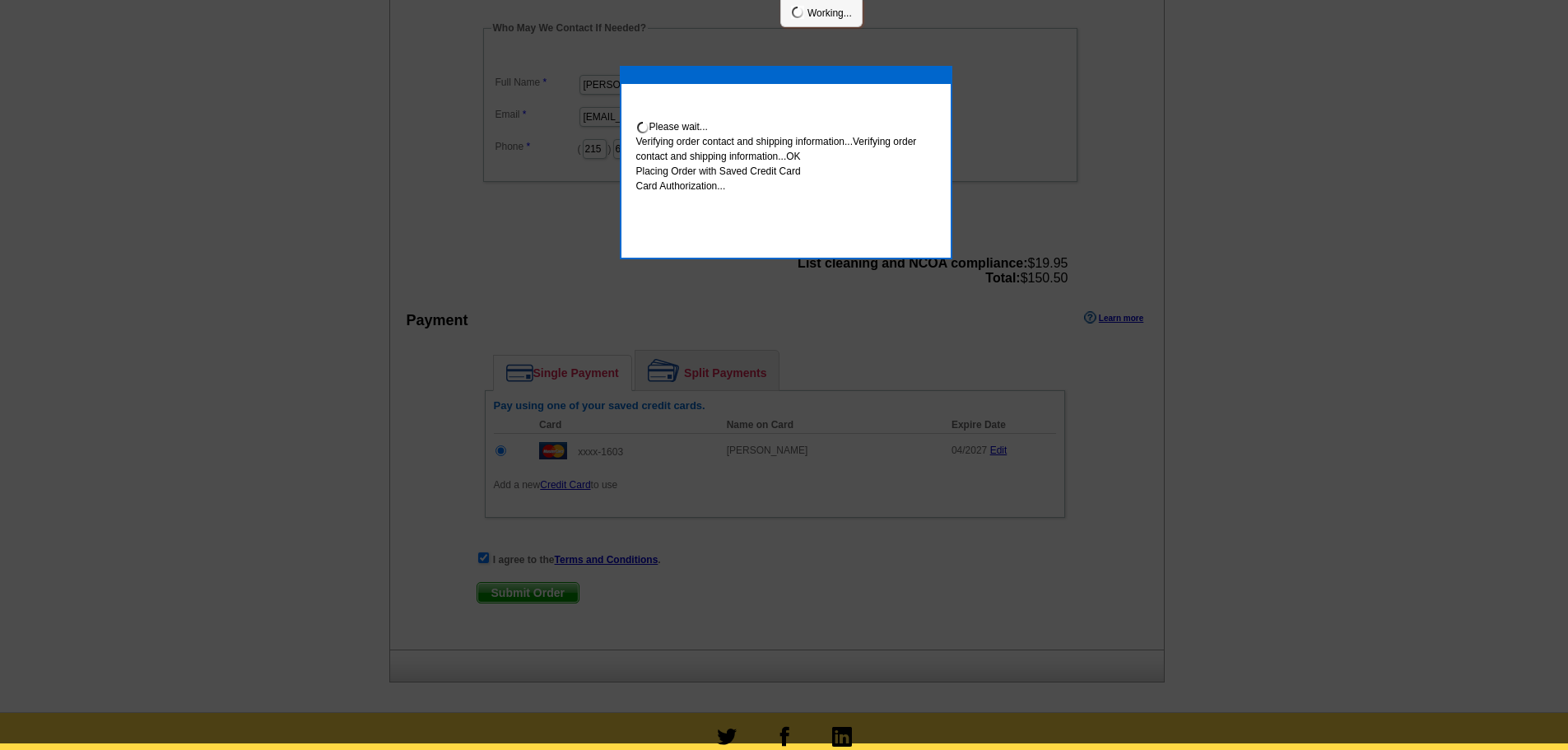
scroll to position [570, 0]
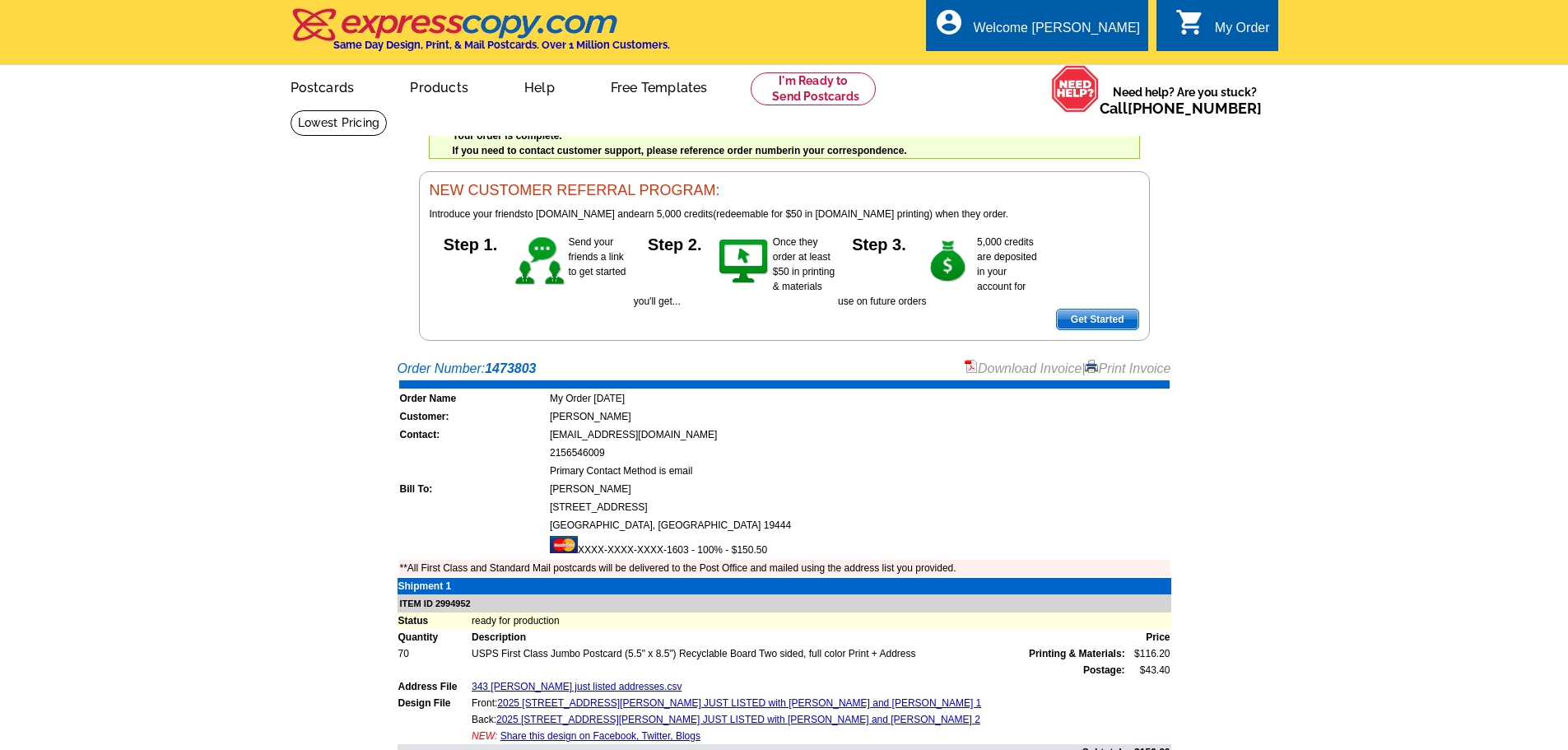
click at [1044, 370] on link "Download Invoice" at bounding box center [1023, 368] width 117 height 14
